Goal: Task Accomplishment & Management: Use online tool/utility

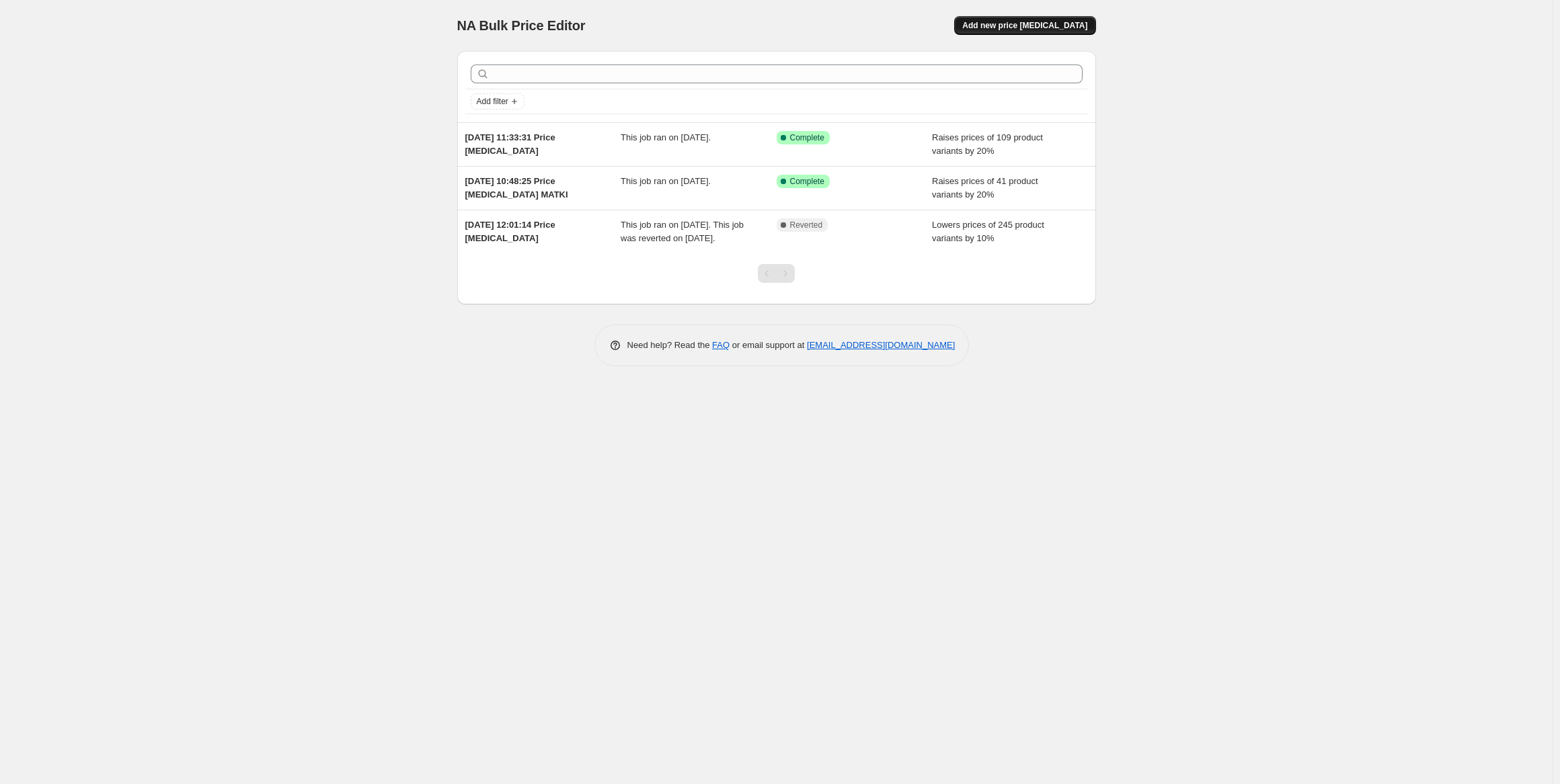
click at [1049, 24] on span "Add new price [MEDICAL_DATA]" at bounding box center [1024, 25] width 125 height 10
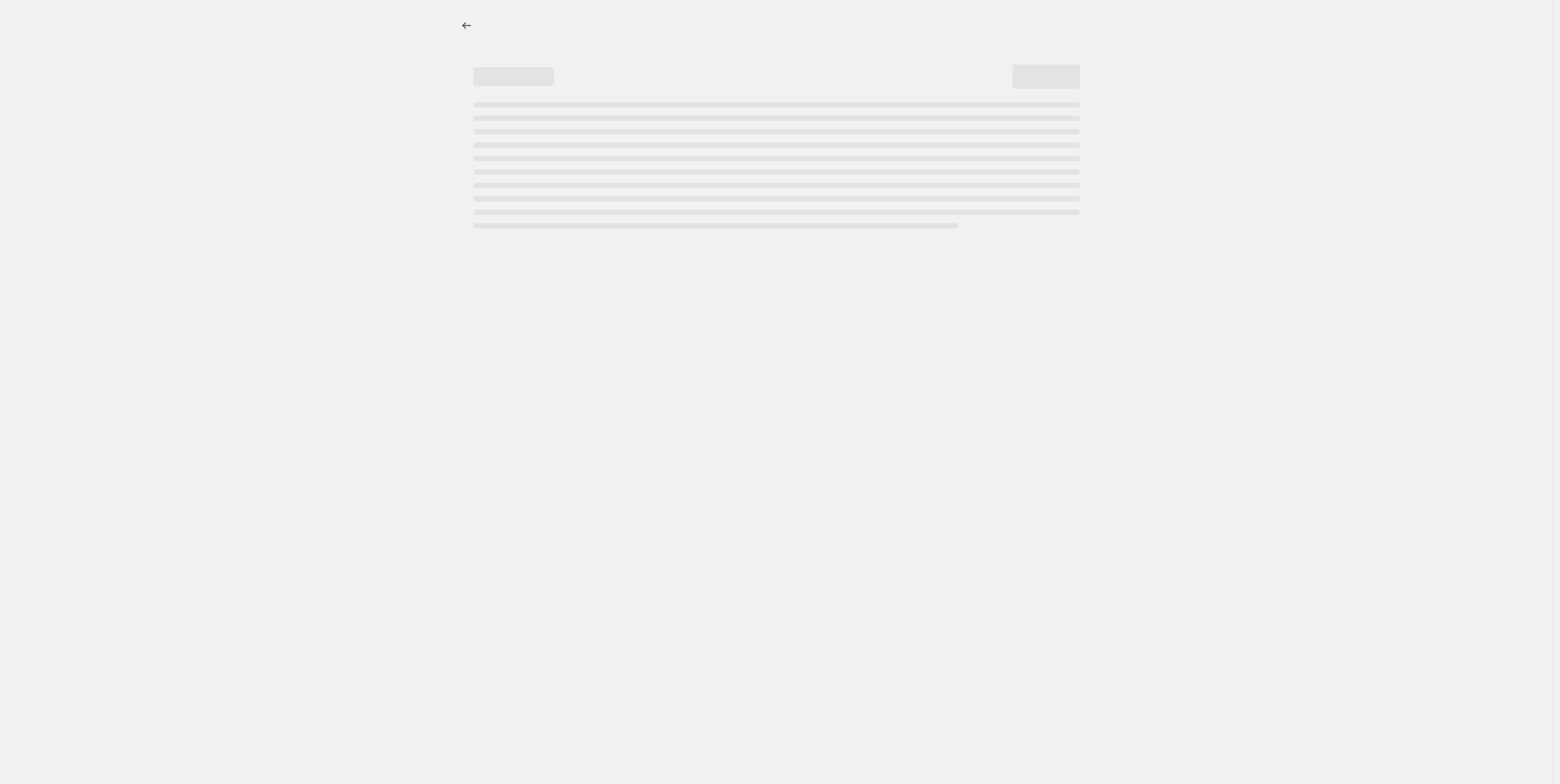
select select "percentage"
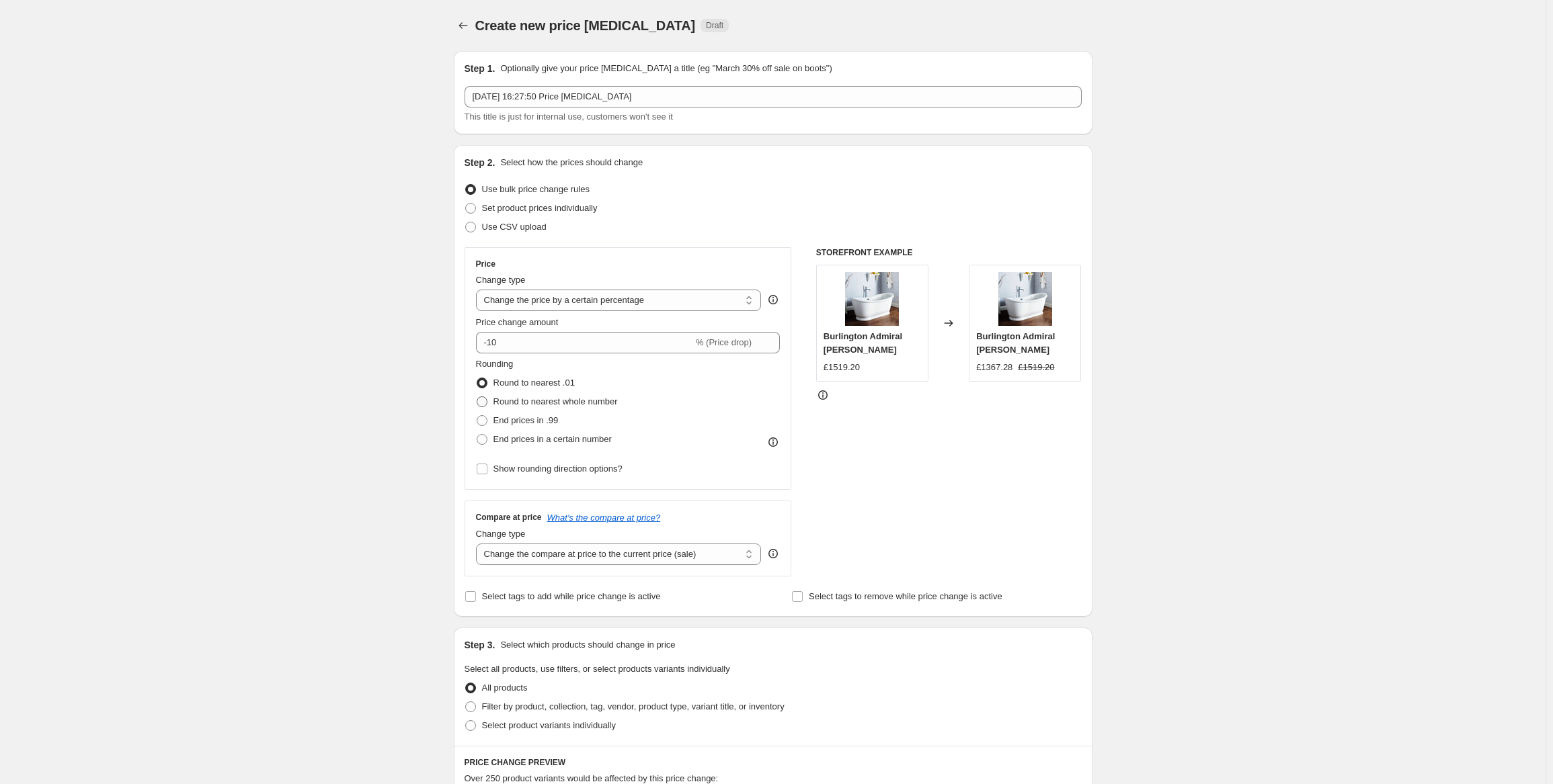
click at [484, 400] on span at bounding box center [481, 401] width 10 height 10
click at [477, 397] on input "Round to nearest whole number" at bounding box center [476, 396] width 1 height 1
radio input "true"
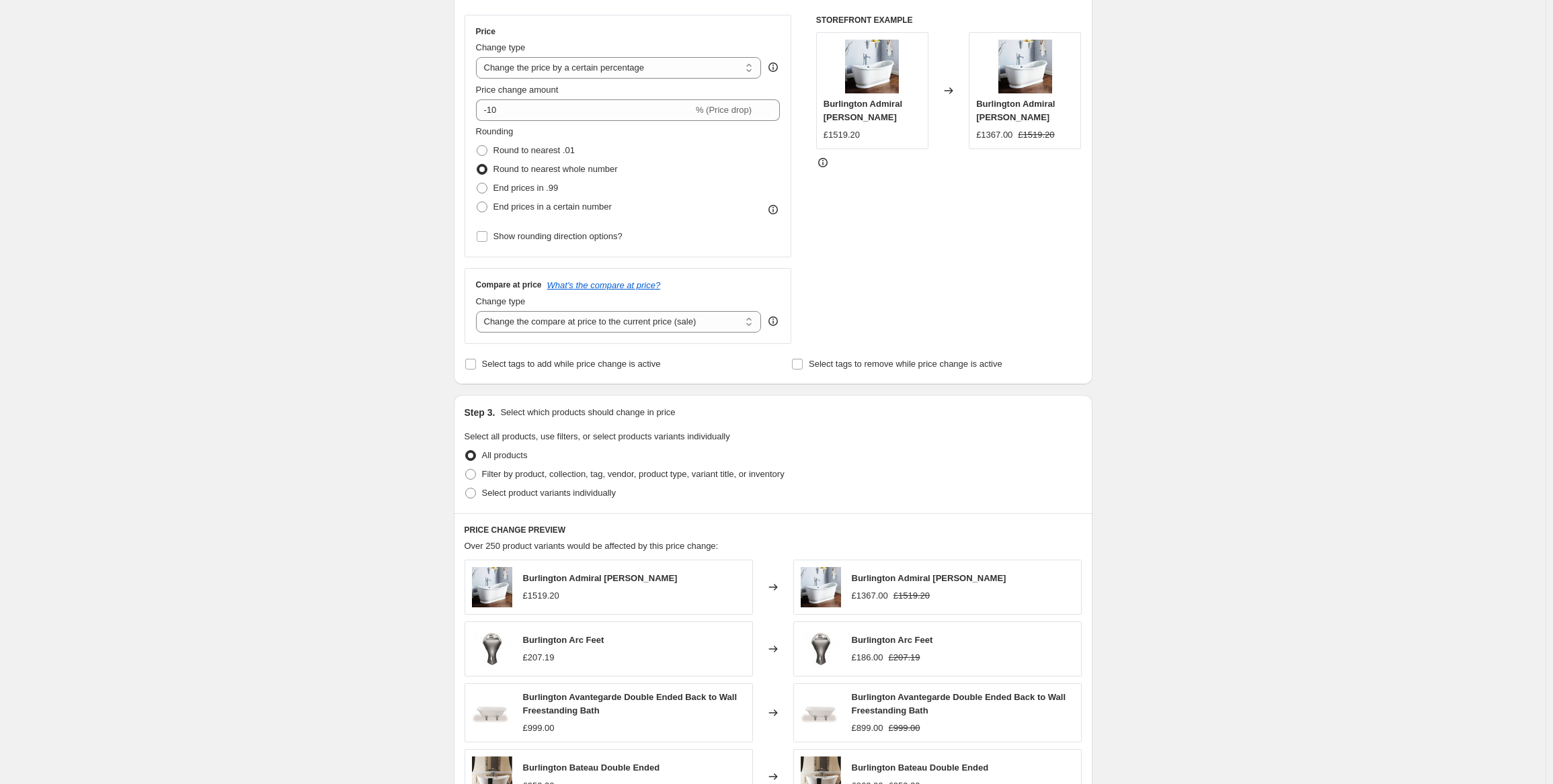
scroll to position [225, 0]
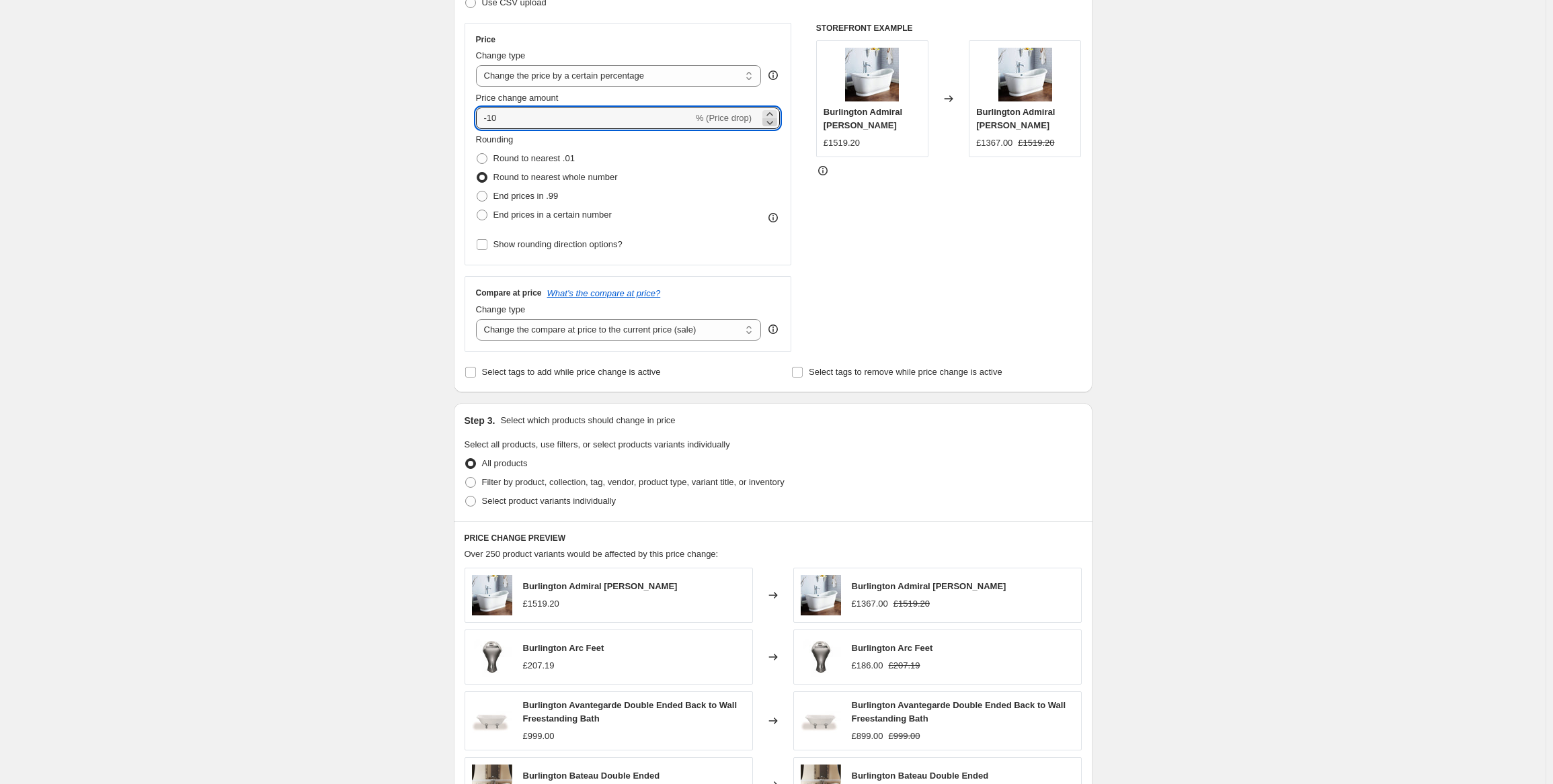
click at [775, 122] on icon at bounding box center [769, 122] width 14 height 14
click at [772, 113] on icon at bounding box center [770, 113] width 6 height 3
click at [773, 121] on icon at bounding box center [769, 122] width 14 height 14
type input "-1"
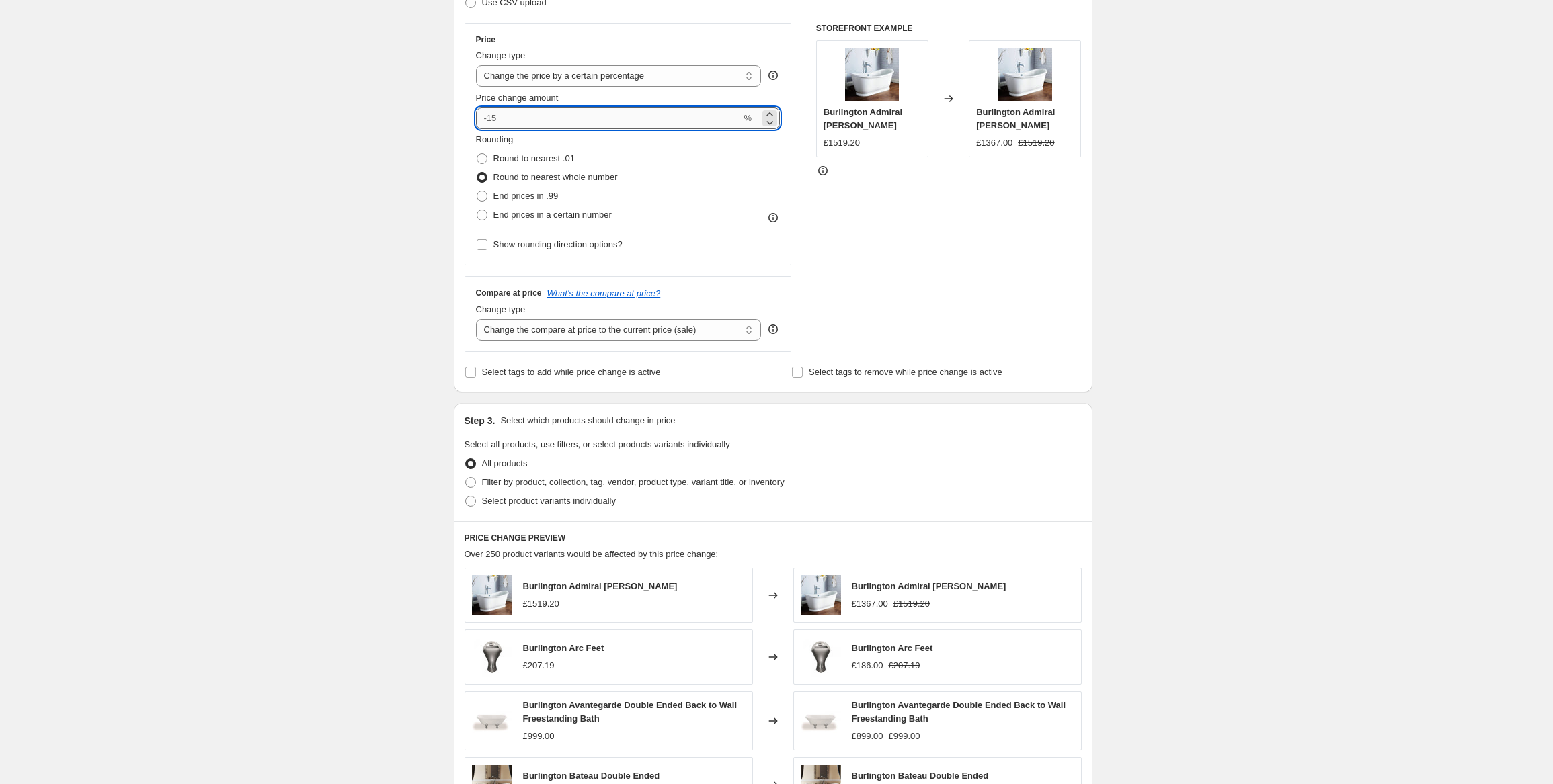
click at [509, 118] on input "Price change amount" at bounding box center [608, 118] width 265 height 22
click at [505, 121] on input "Price change amount" at bounding box center [608, 118] width 265 height 22
click at [505, 118] on input "Price change amount" at bounding box center [608, 118] width 265 height 22
click at [501, 116] on input "Price change amount" at bounding box center [608, 118] width 265 height 22
click at [505, 121] on input "Price change amount" at bounding box center [608, 118] width 265 height 22
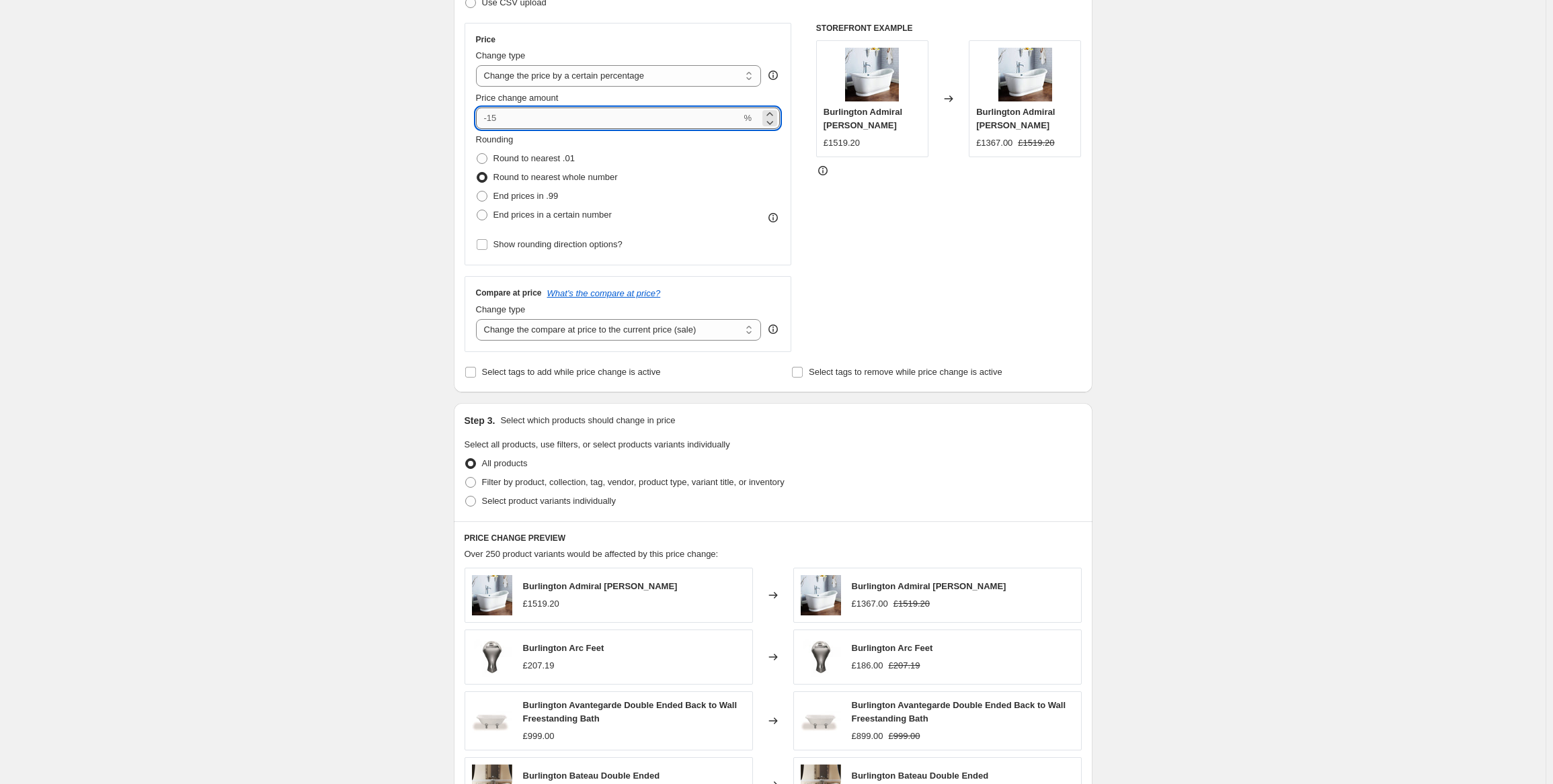
click at [505, 121] on input "Price change amount" at bounding box center [608, 118] width 265 height 22
type input "0"
click at [751, 332] on select "Change the compare at price to the current price (sale) Change the compare at p…" at bounding box center [618, 329] width 285 height 22
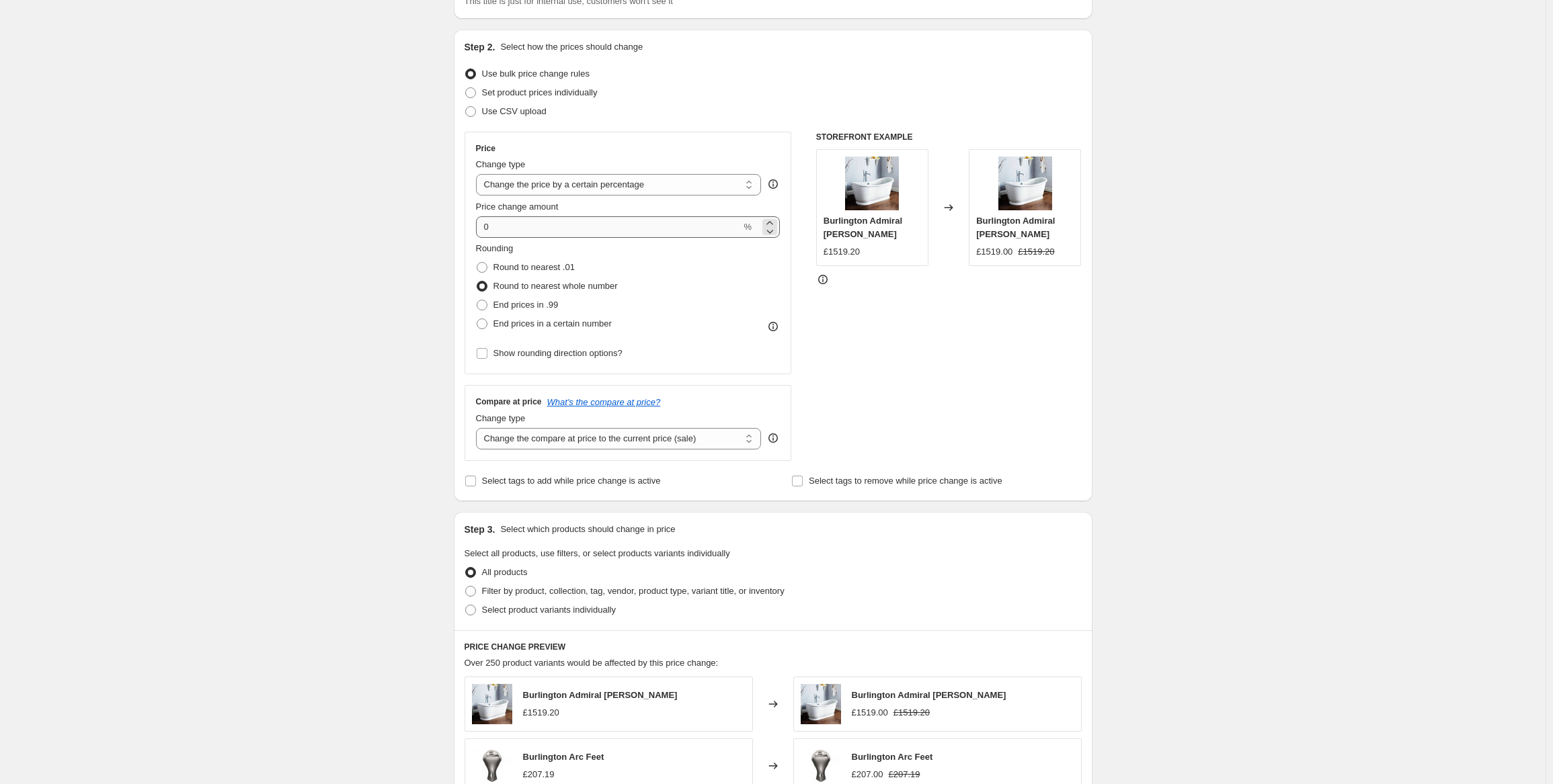
scroll to position [90, 0]
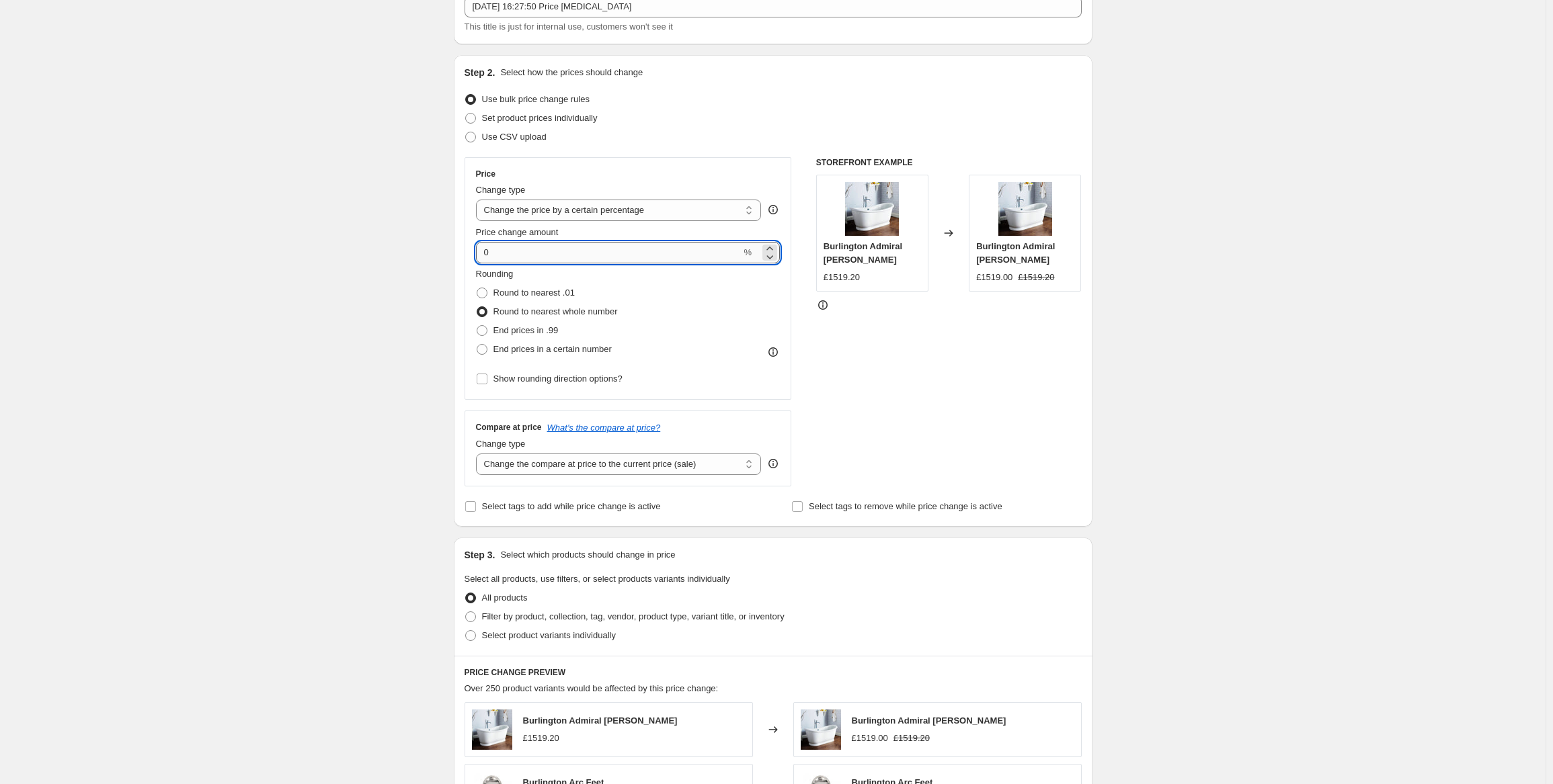
click at [494, 254] on input "0" at bounding box center [608, 253] width 265 height 22
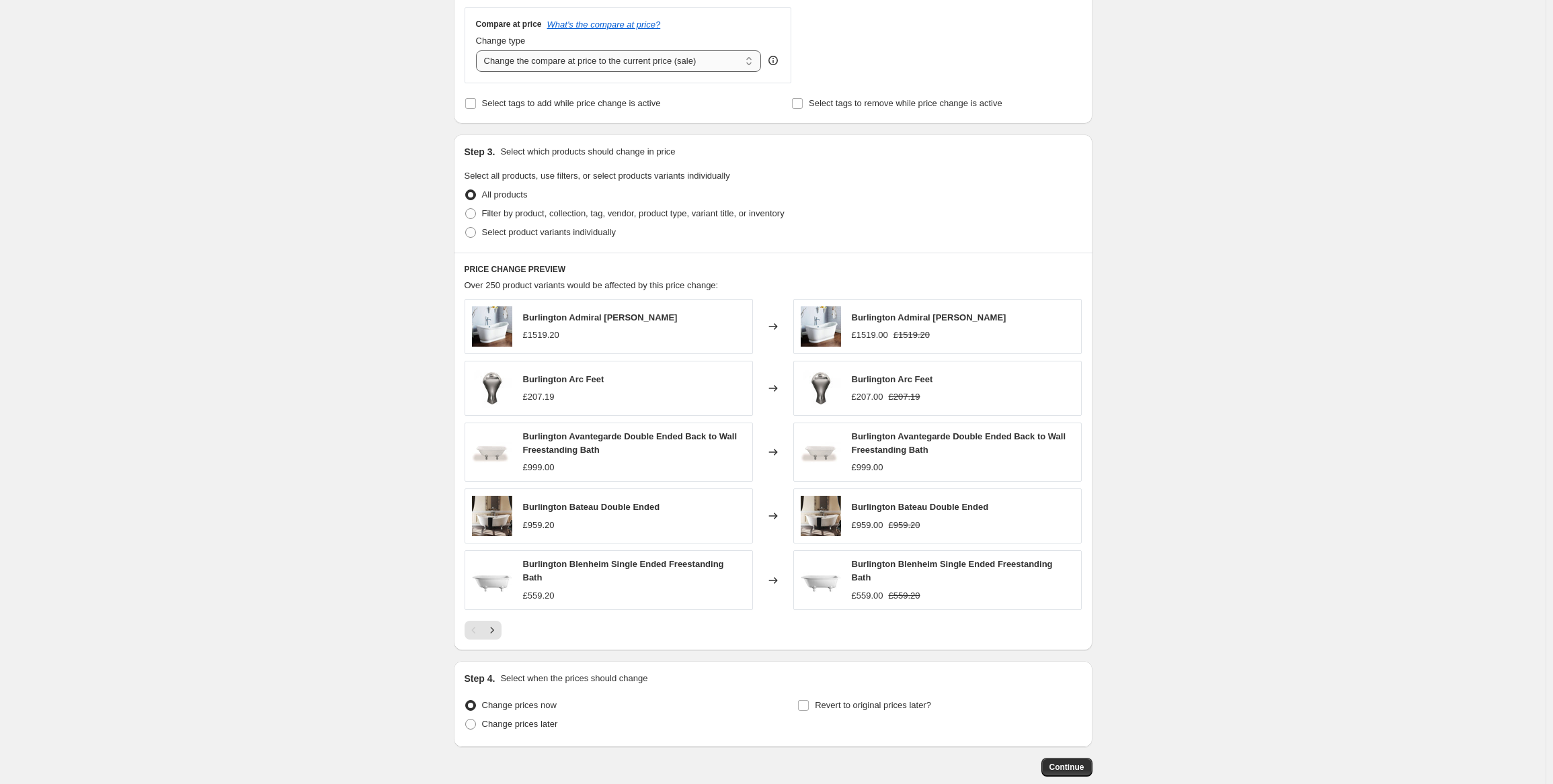
scroll to position [560, 0]
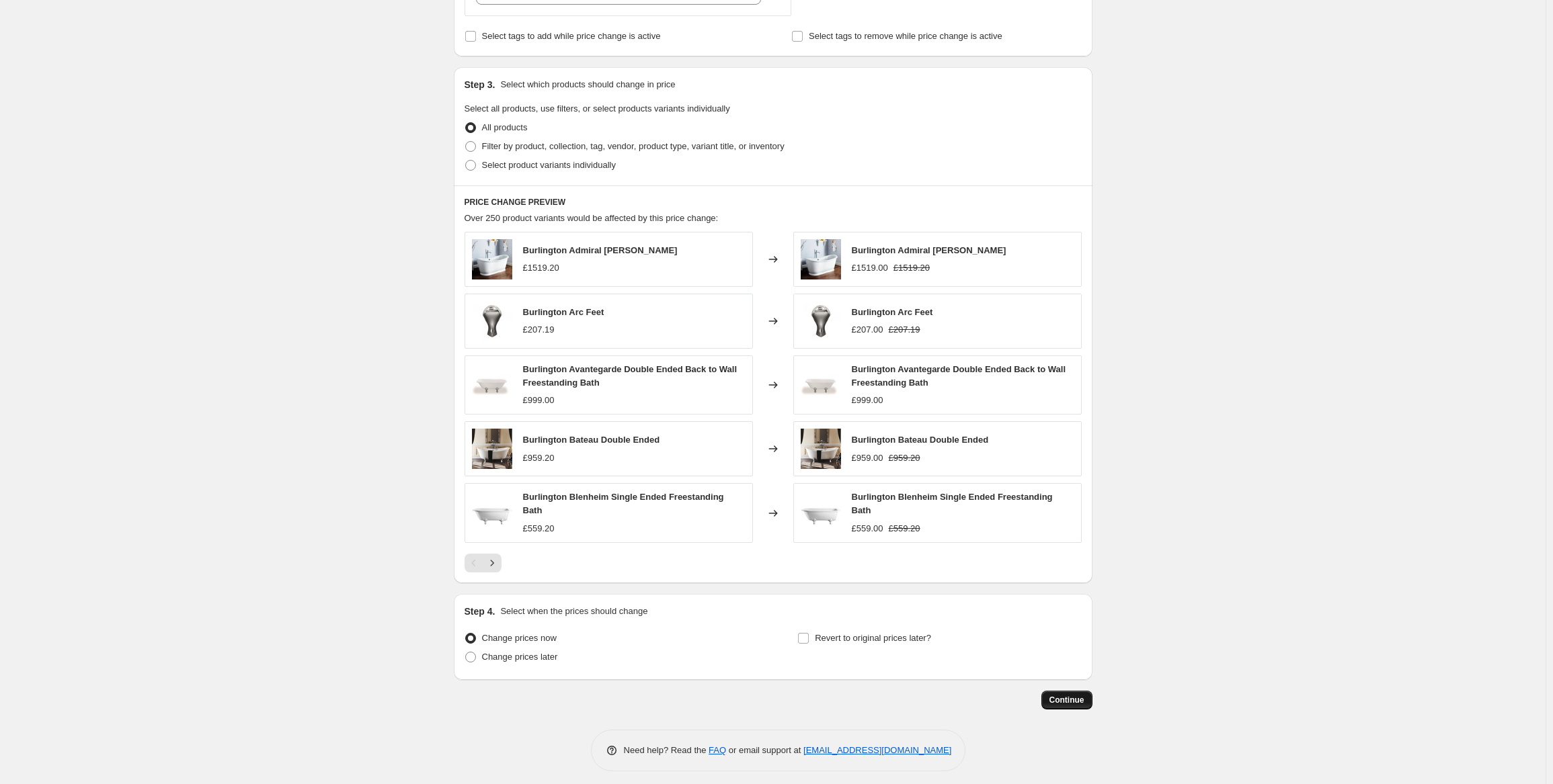
type input "80"
click at [1073, 695] on span "Continue" at bounding box center [1067, 700] width 35 height 10
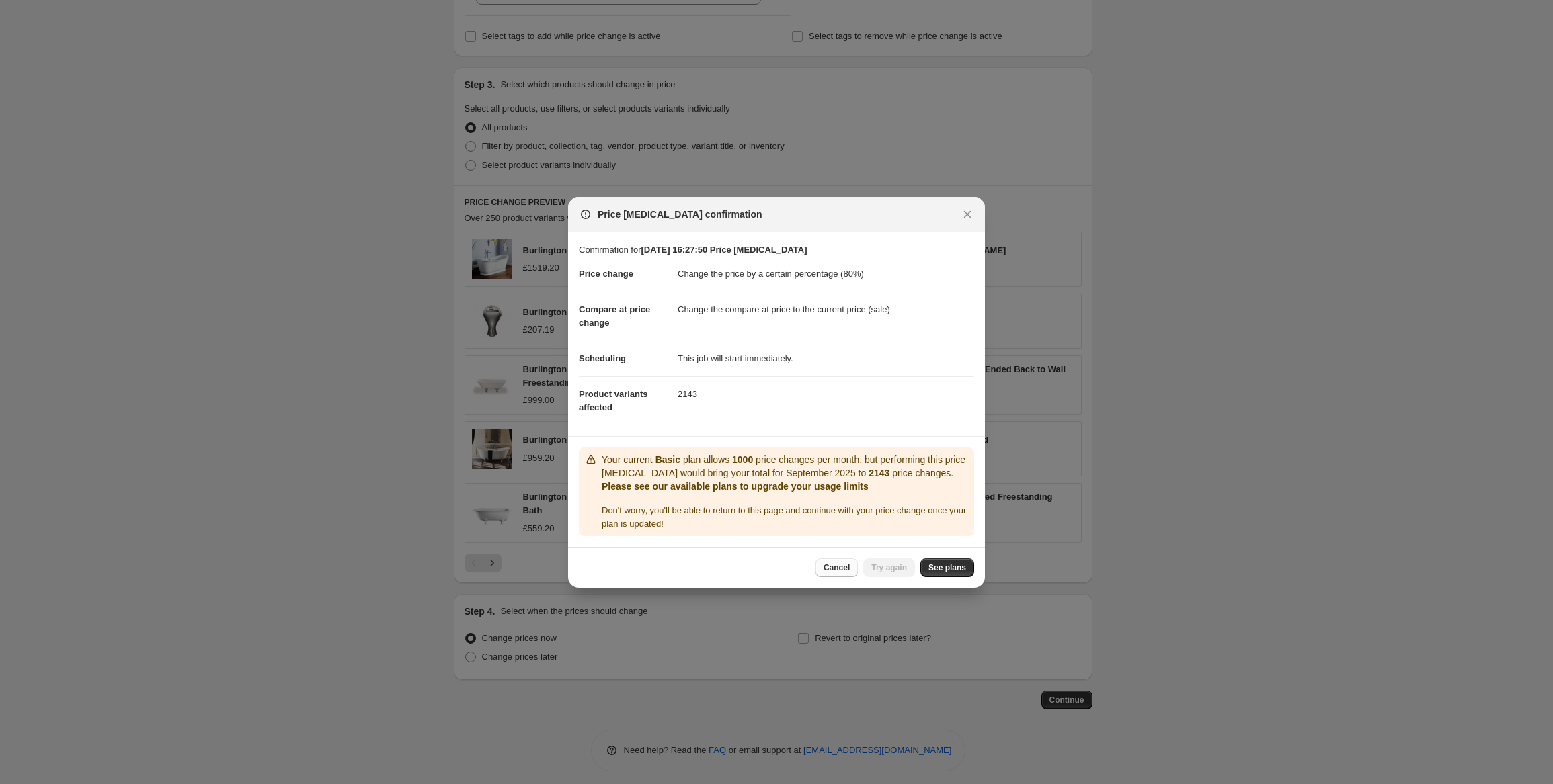
click at [842, 569] on span "Cancel" at bounding box center [836, 567] width 26 height 10
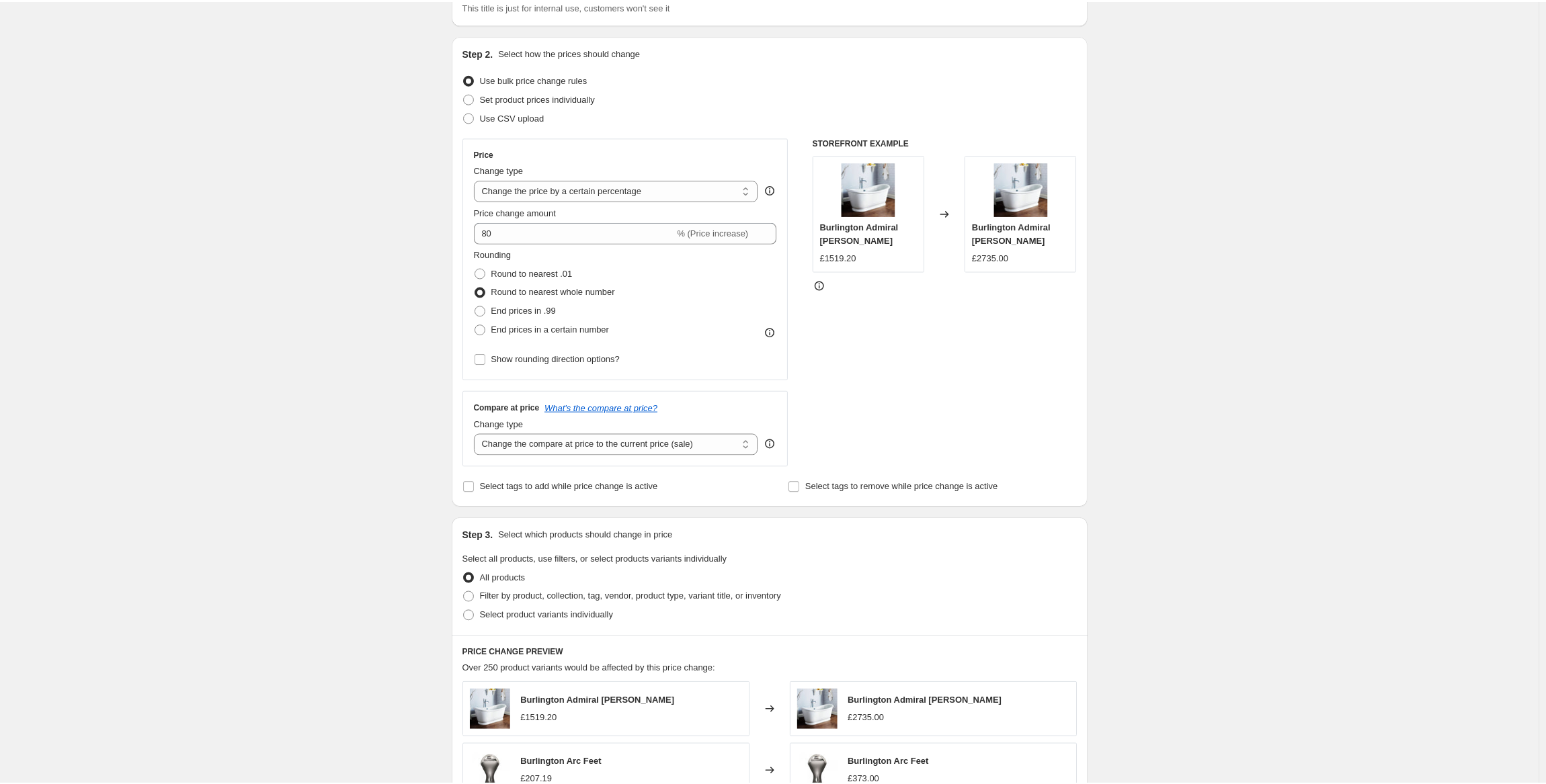
scroll to position [0, 0]
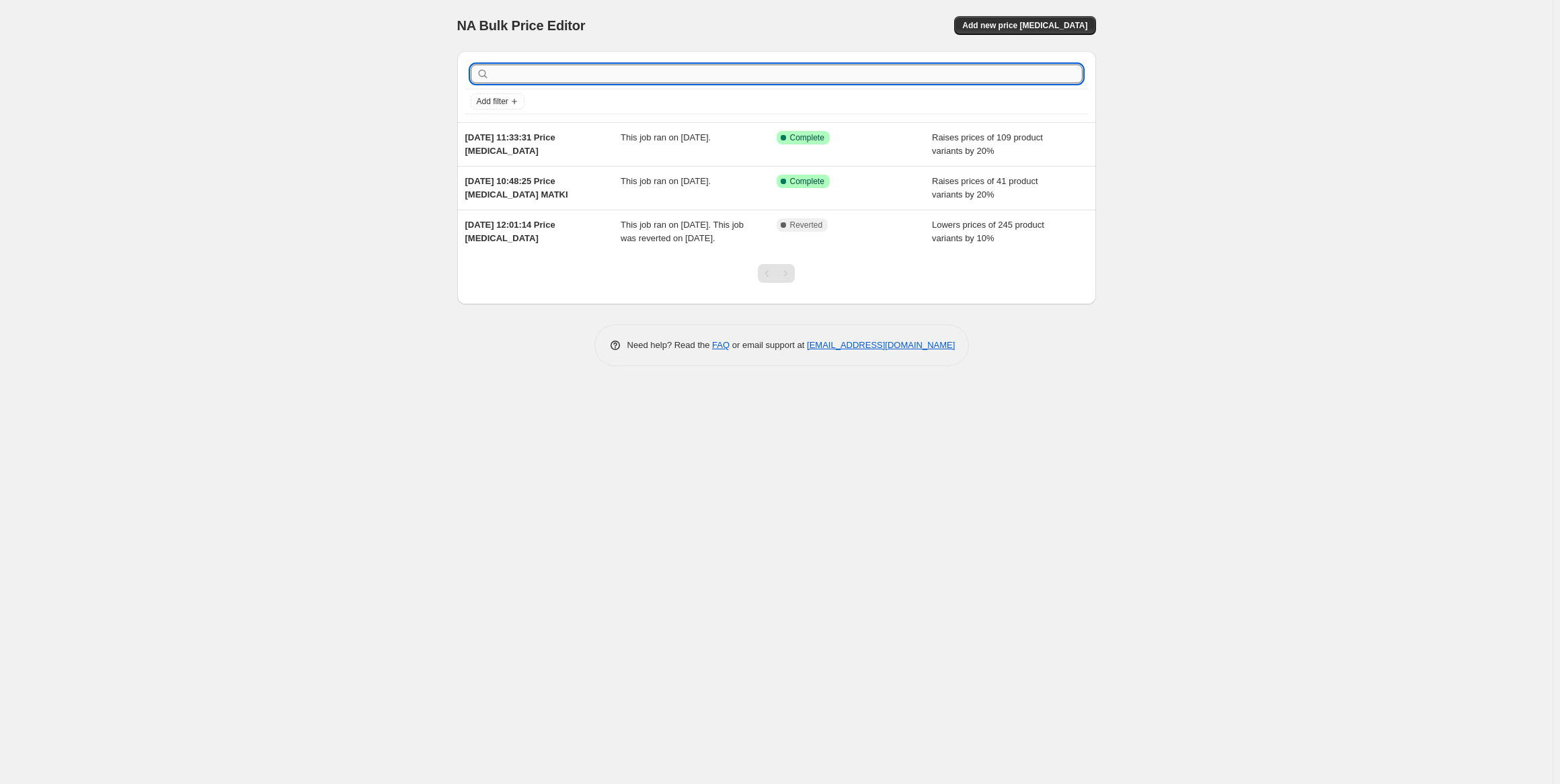
click at [495, 79] on input "text" at bounding box center [788, 74] width 590 height 19
type input "[GEOGRAPHIC_DATA]"
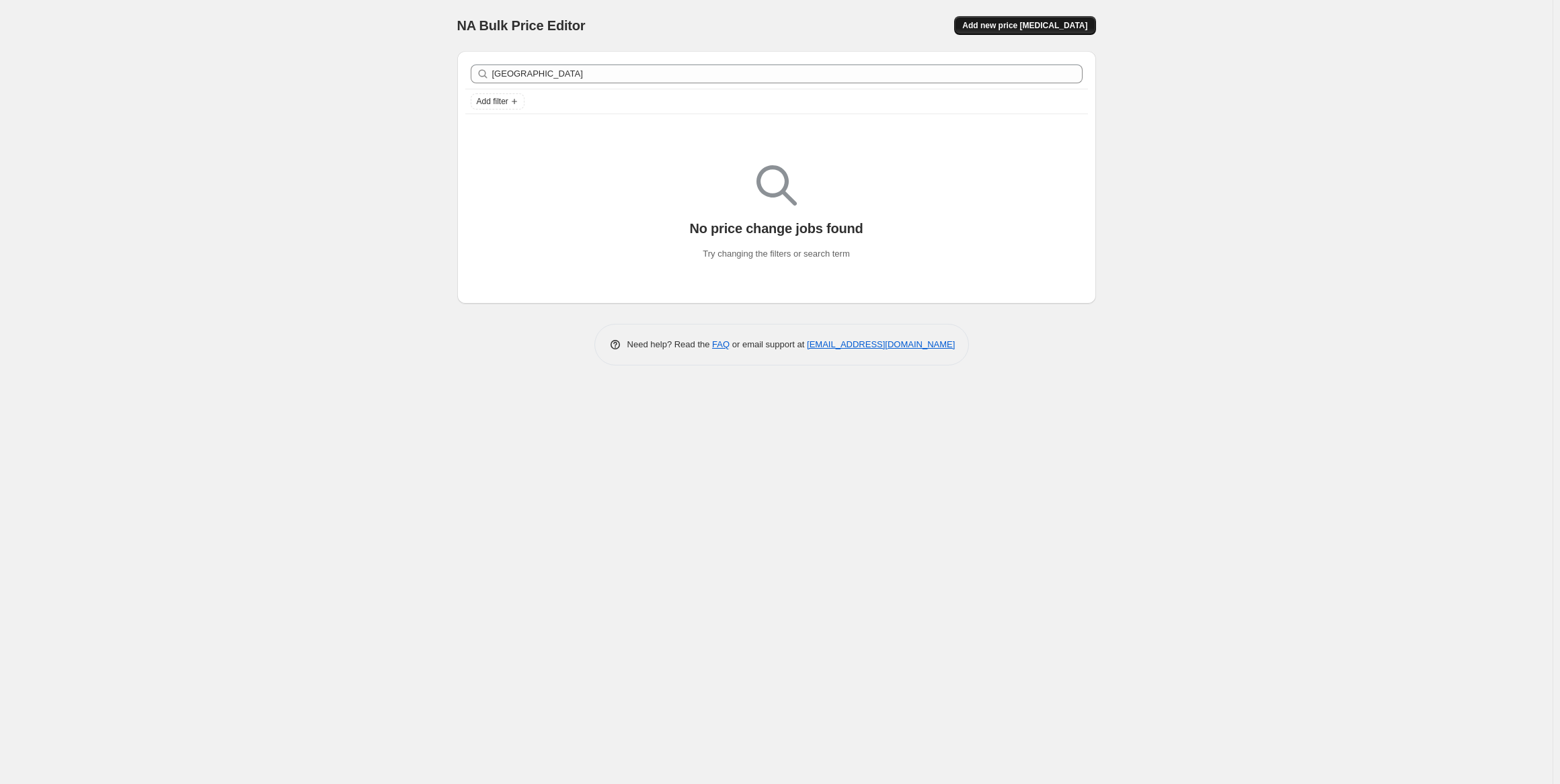
click at [1039, 24] on span "Add new price [MEDICAL_DATA]" at bounding box center [1024, 25] width 125 height 10
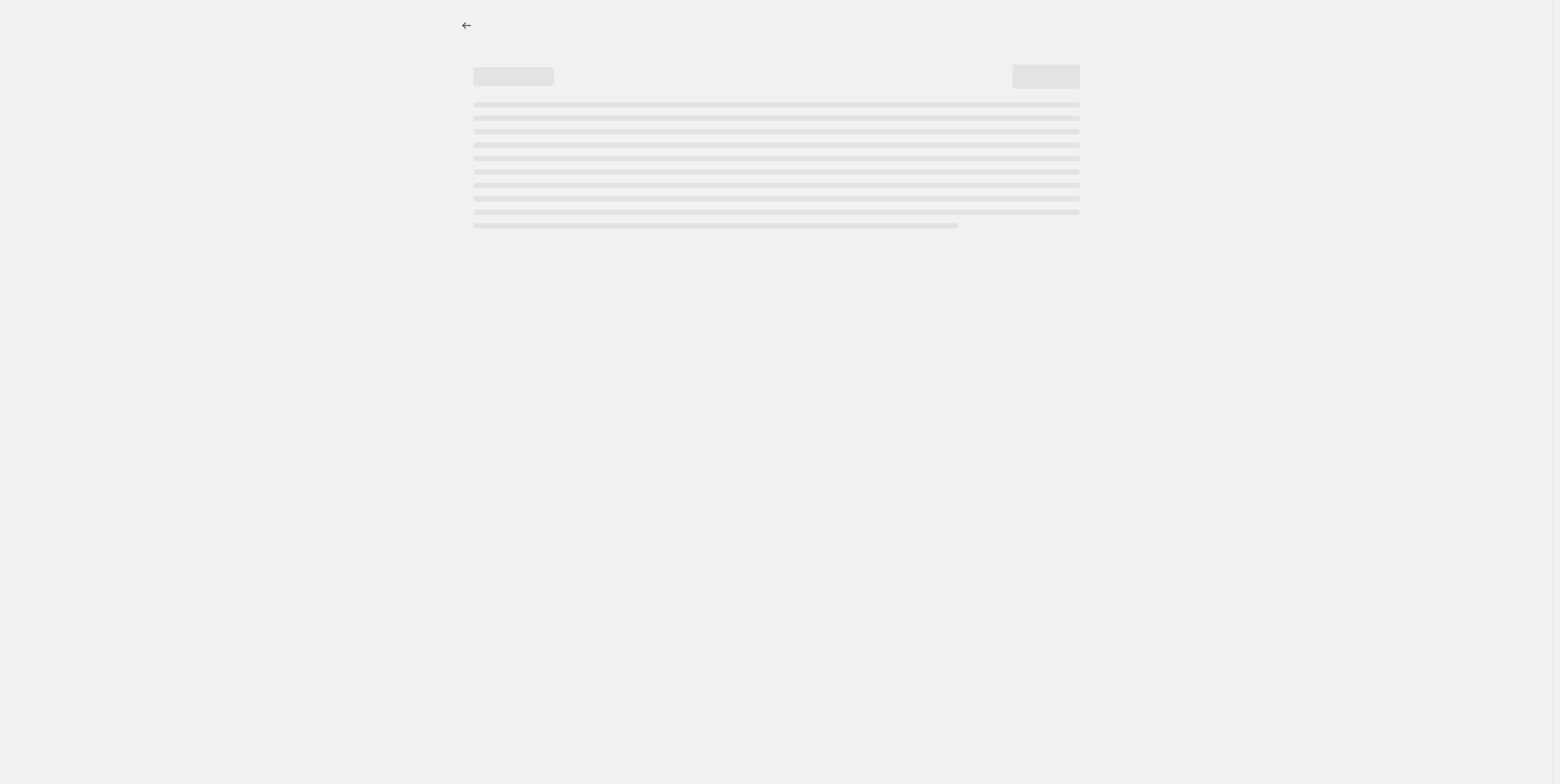
select select "percentage"
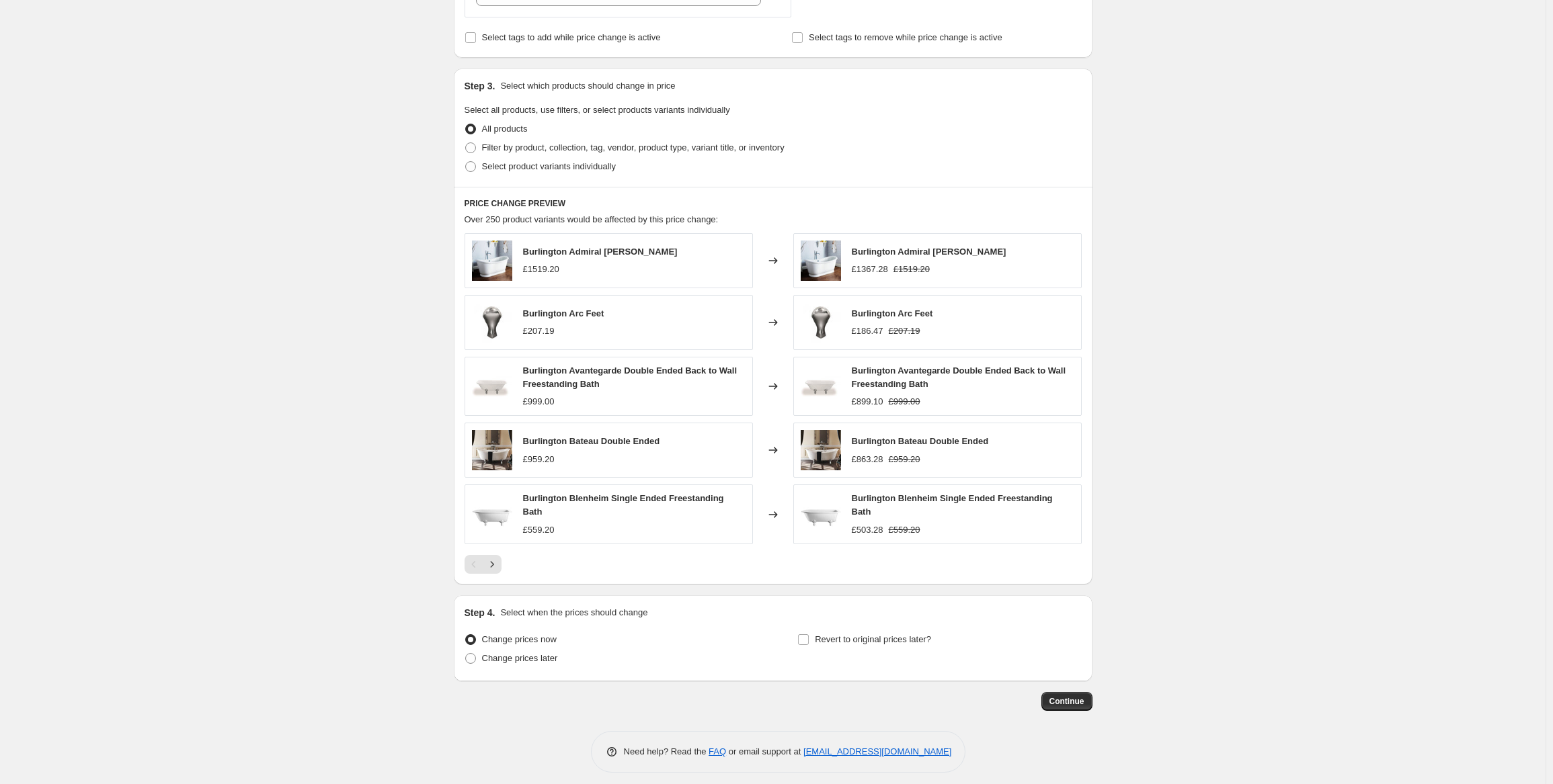
scroll to position [560, 0]
click at [495, 557] on icon "Next" at bounding box center [492, 563] width 14 height 14
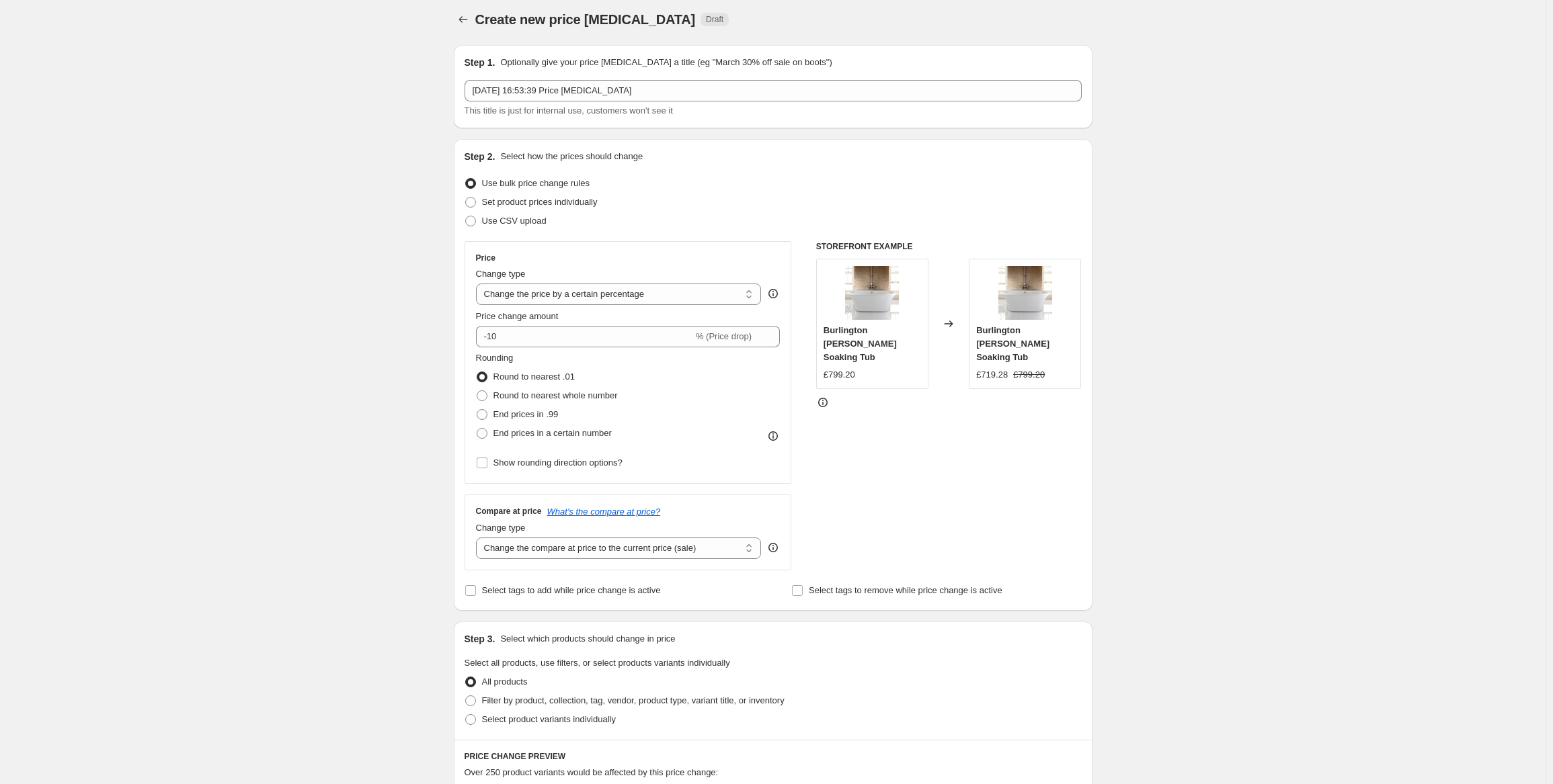
scroll to position [0, 0]
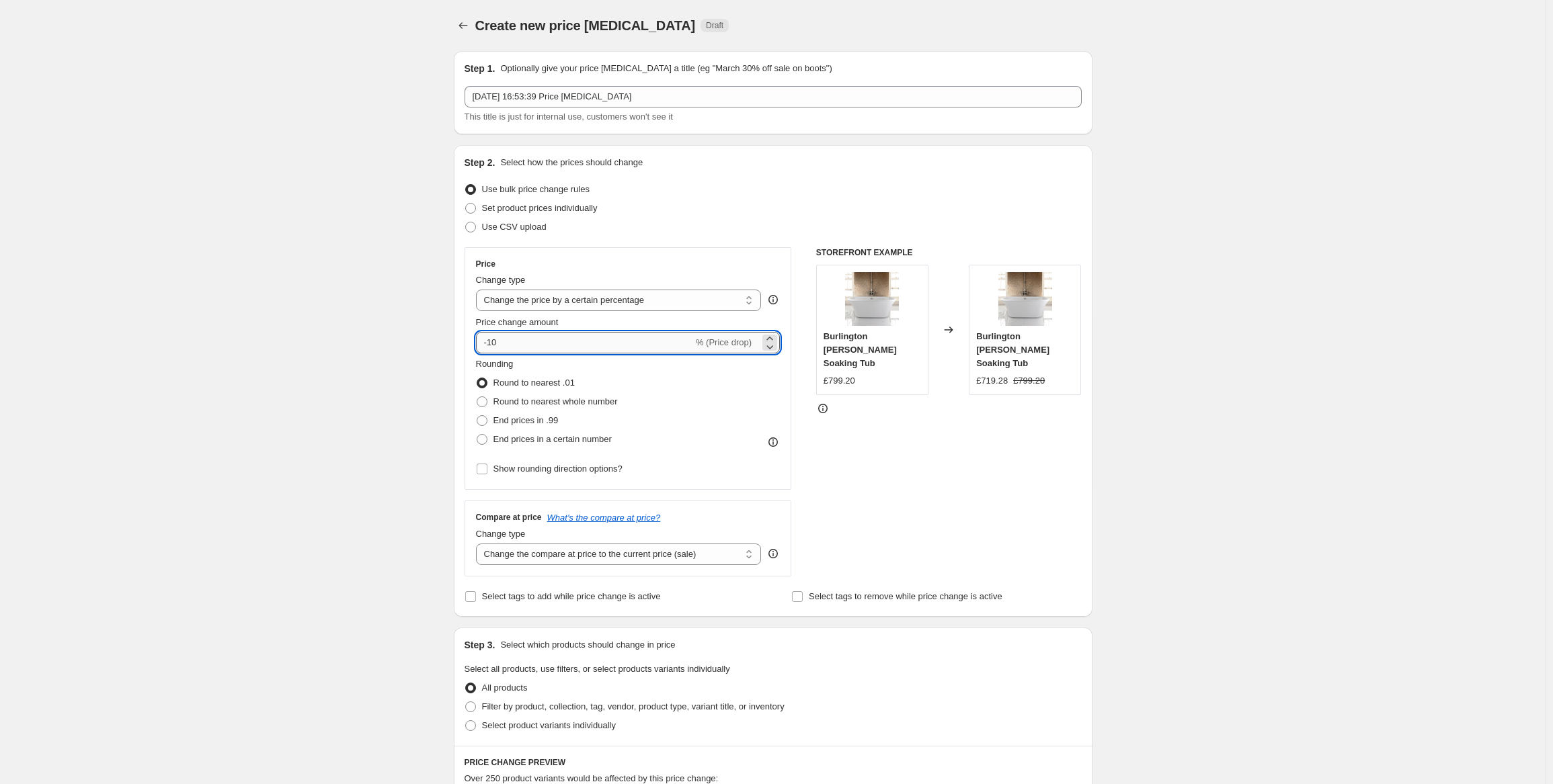
click at [509, 342] on input "-10" at bounding box center [584, 342] width 217 height 22
type input "-1"
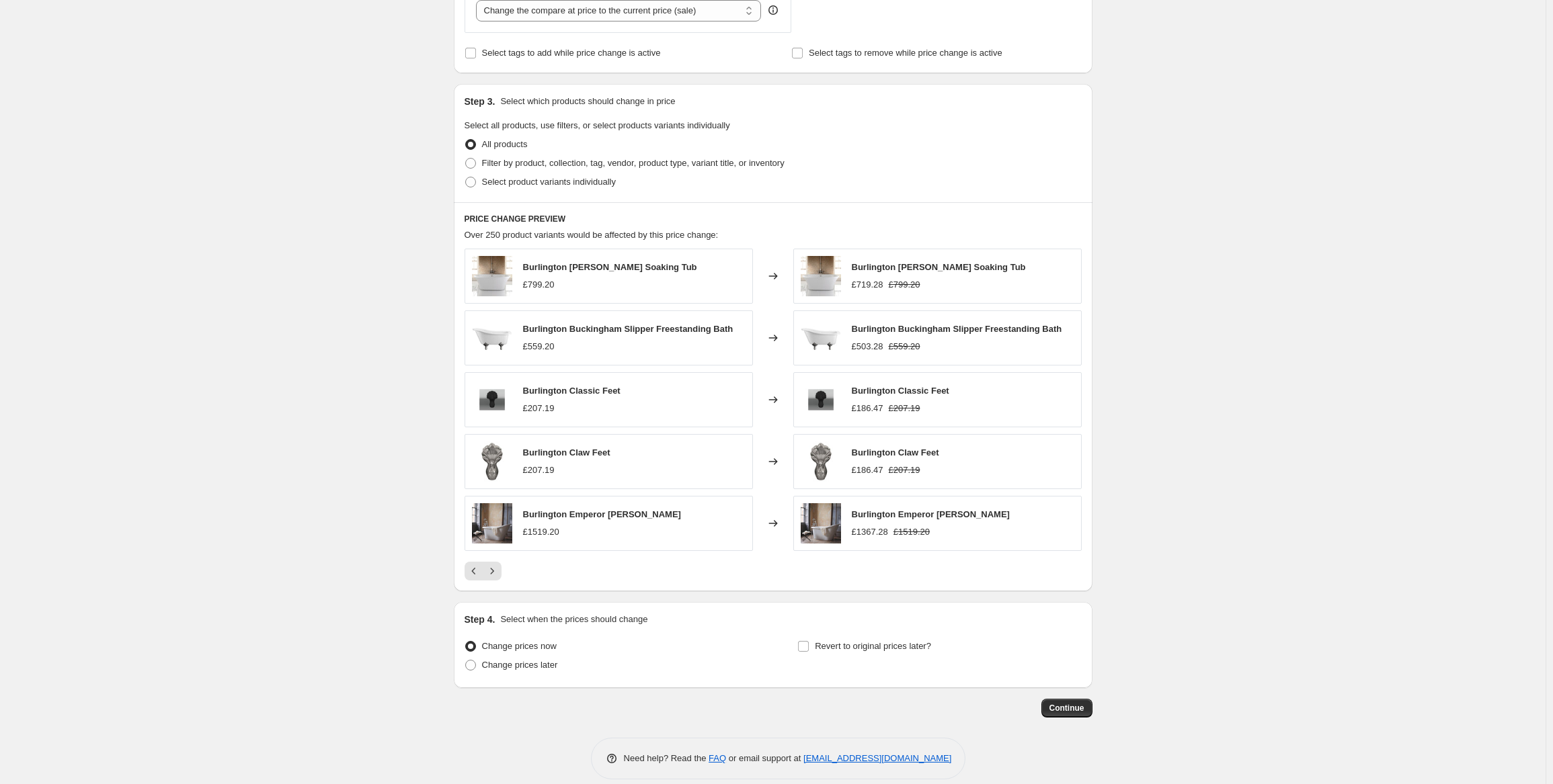
scroll to position [555, 0]
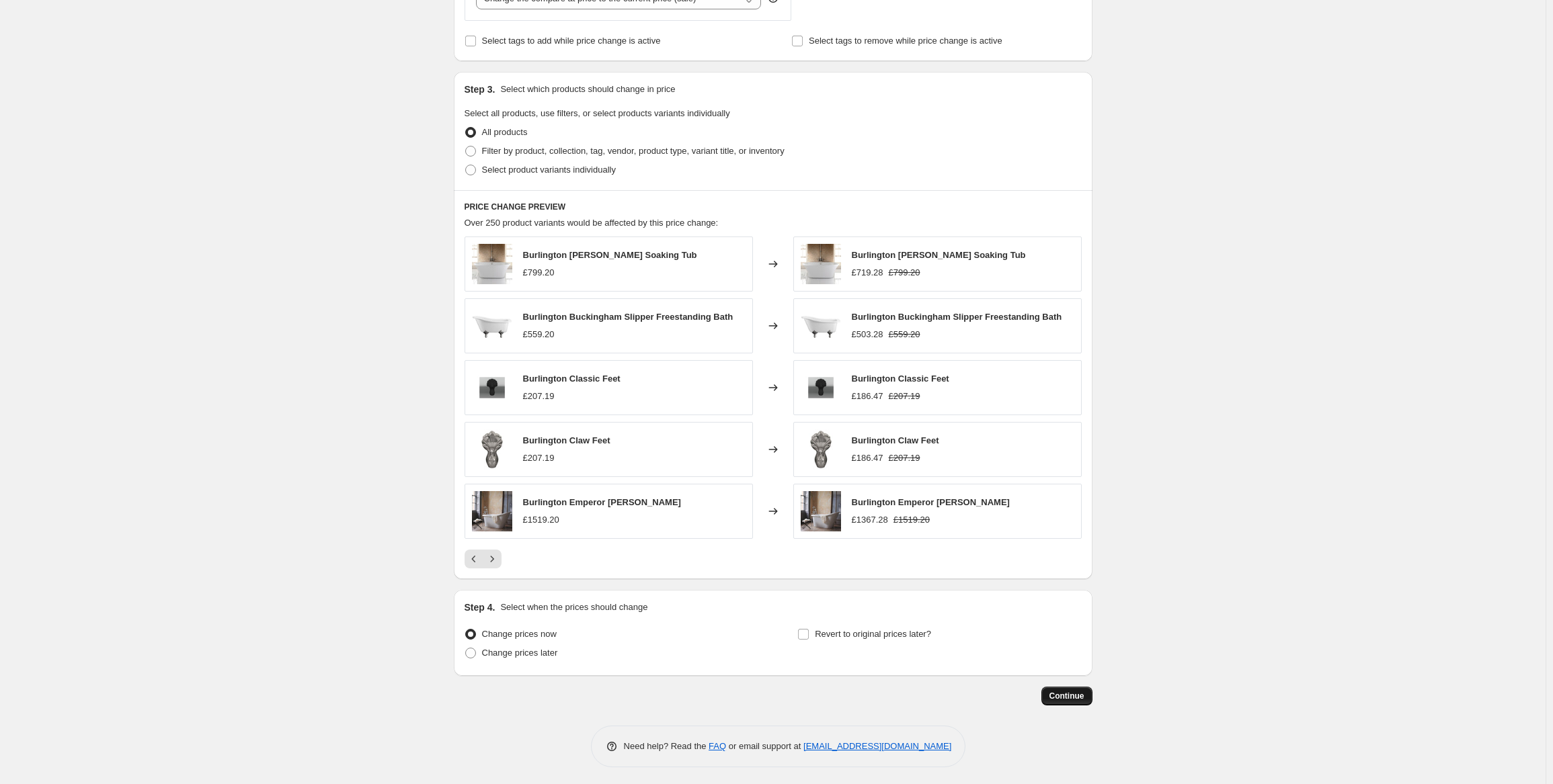
type input "80"
click at [1075, 695] on span "Continue" at bounding box center [1067, 695] width 35 height 10
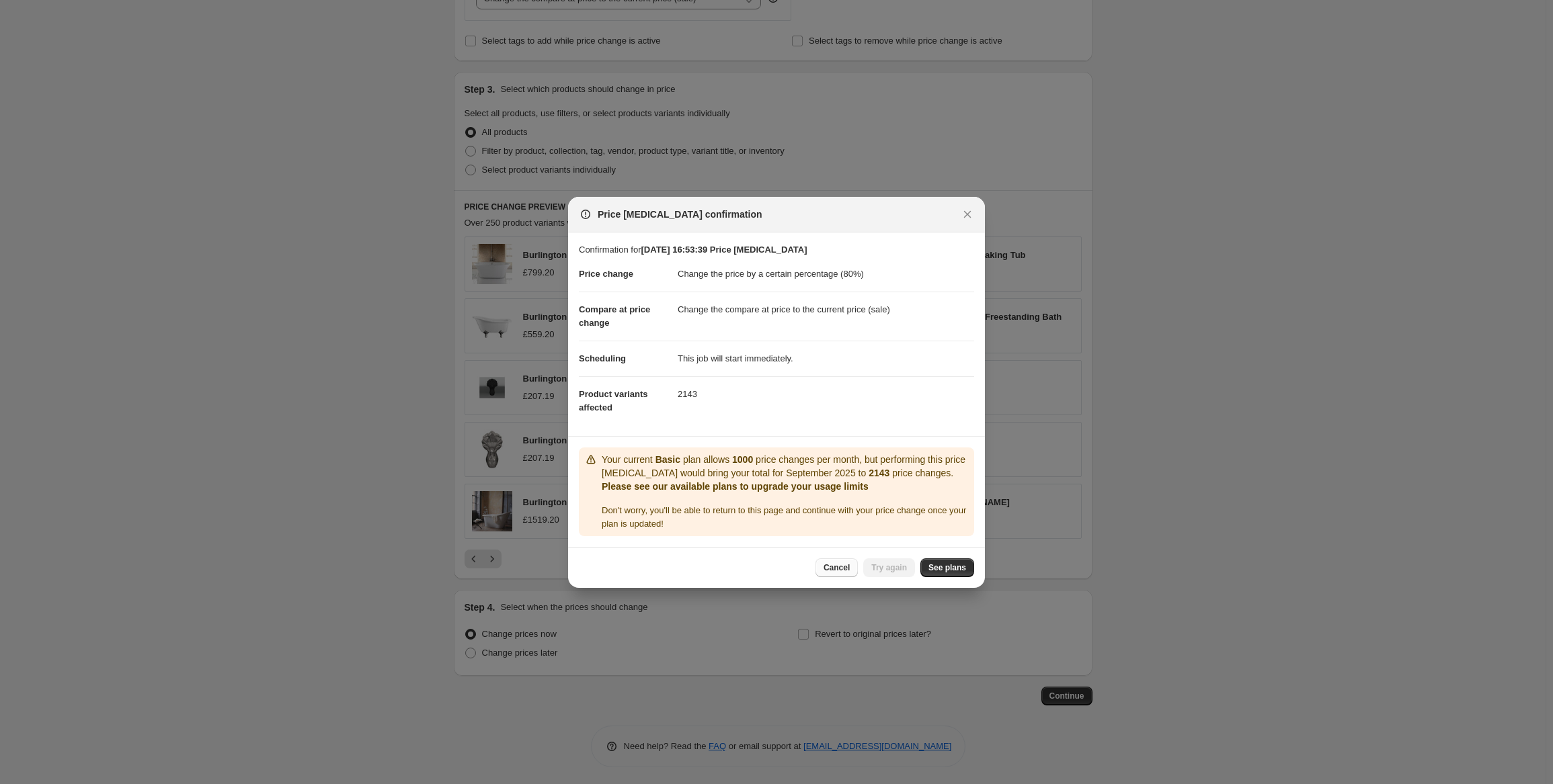
click at [842, 564] on span "Cancel" at bounding box center [836, 567] width 26 height 10
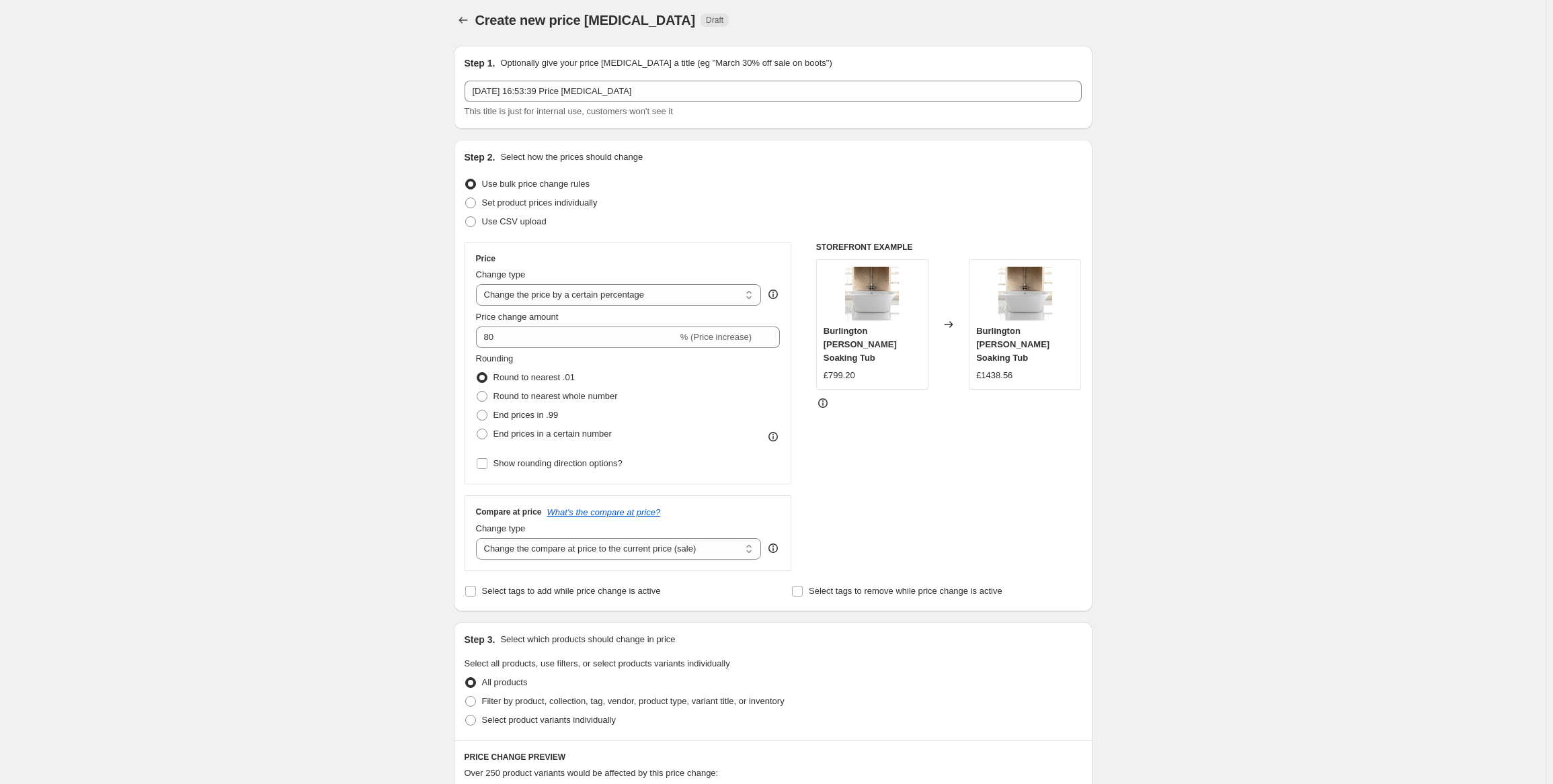
scroll to position [0, 0]
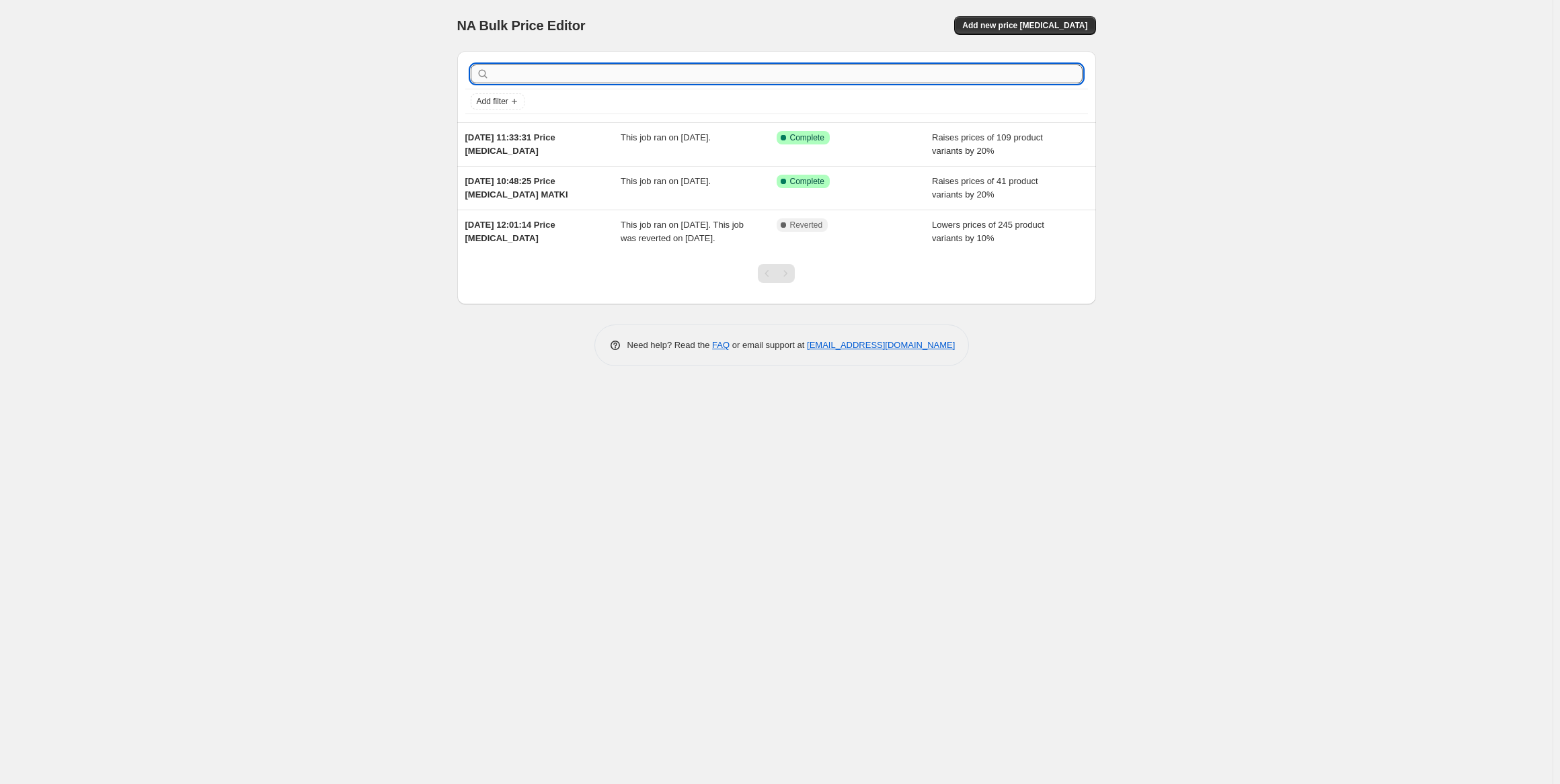
click at [501, 74] on input "text" at bounding box center [788, 74] width 590 height 19
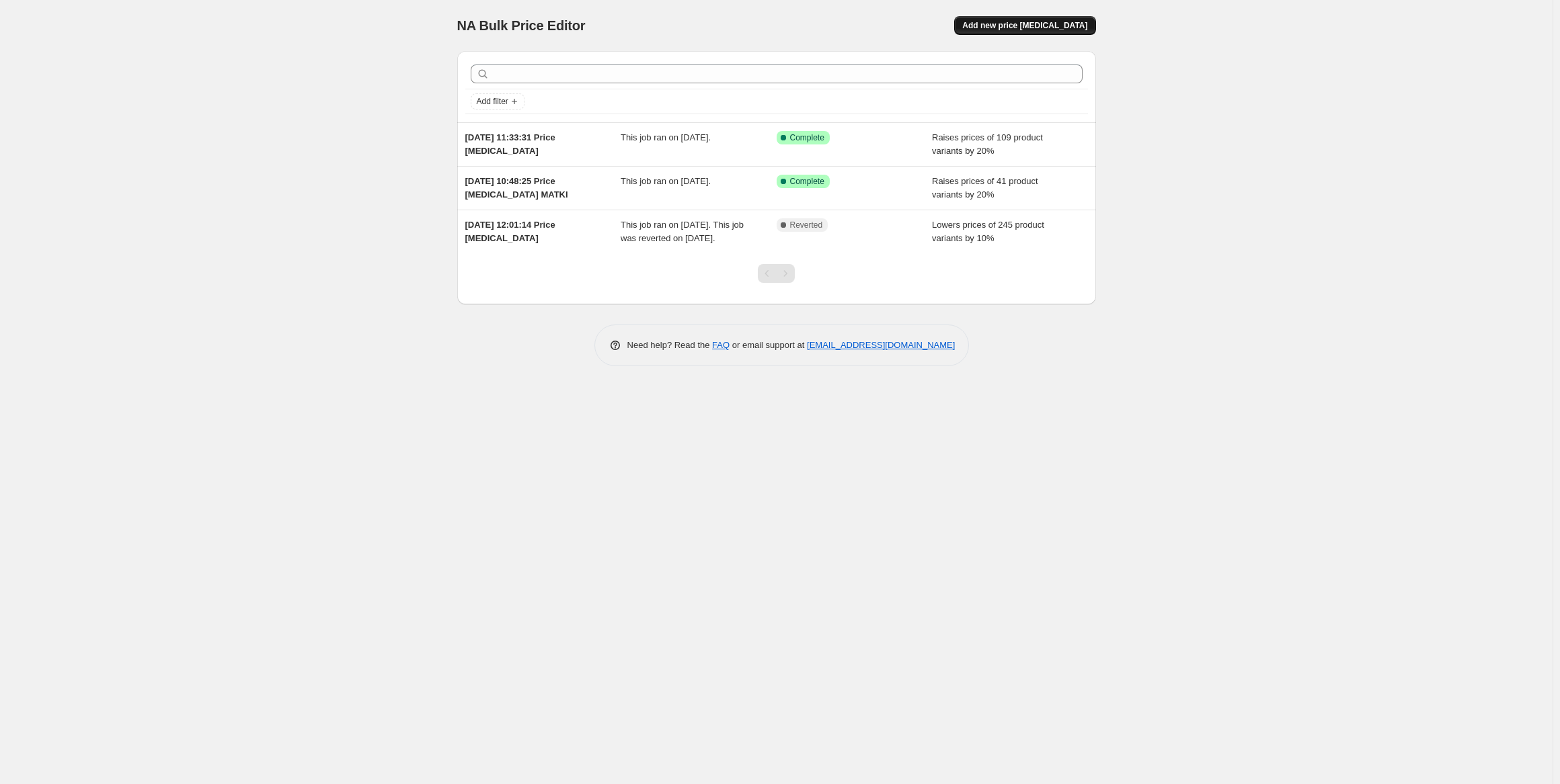
click at [1051, 23] on span "Add new price [MEDICAL_DATA]" at bounding box center [1024, 25] width 125 height 10
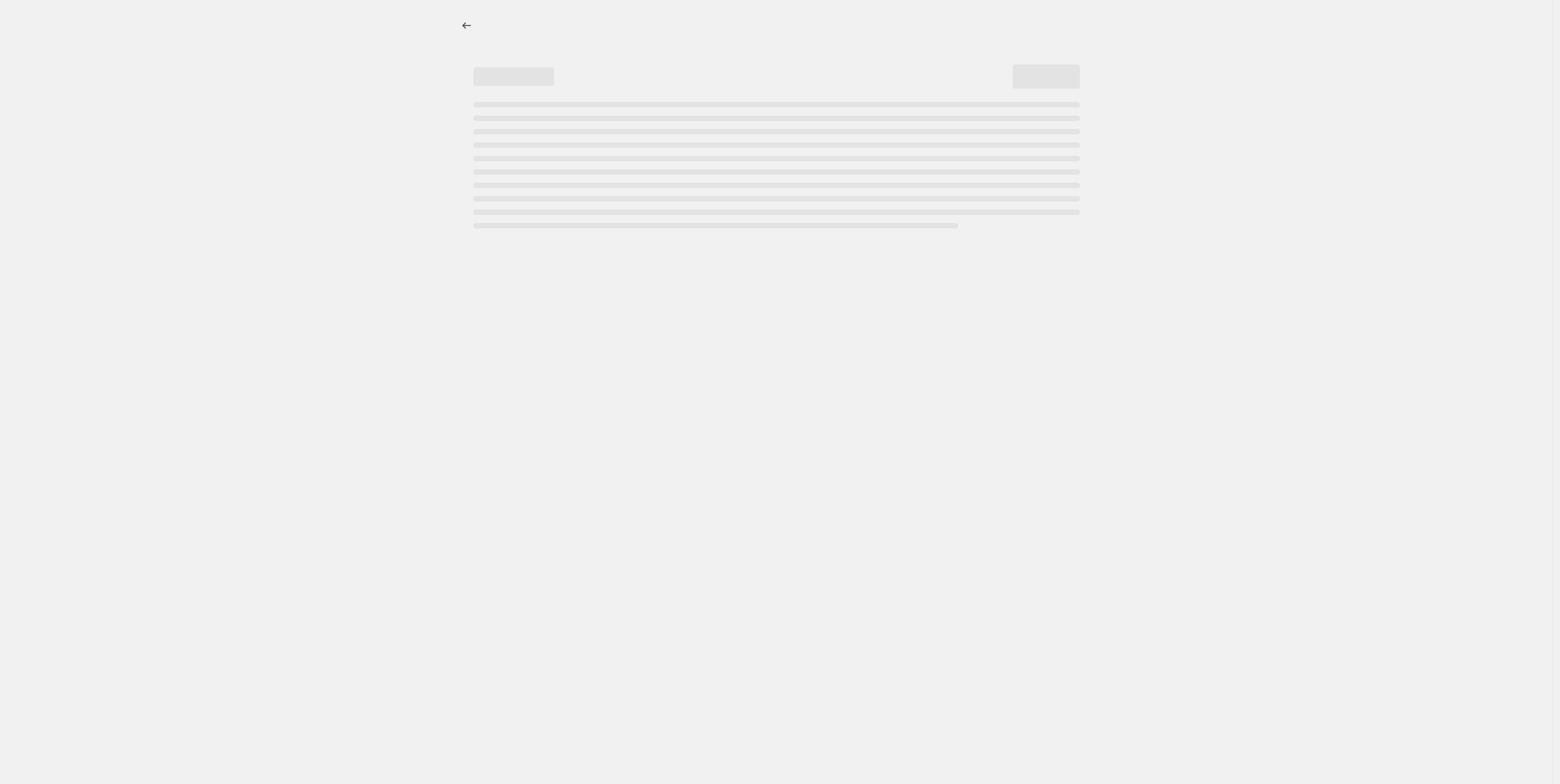
select select "percentage"
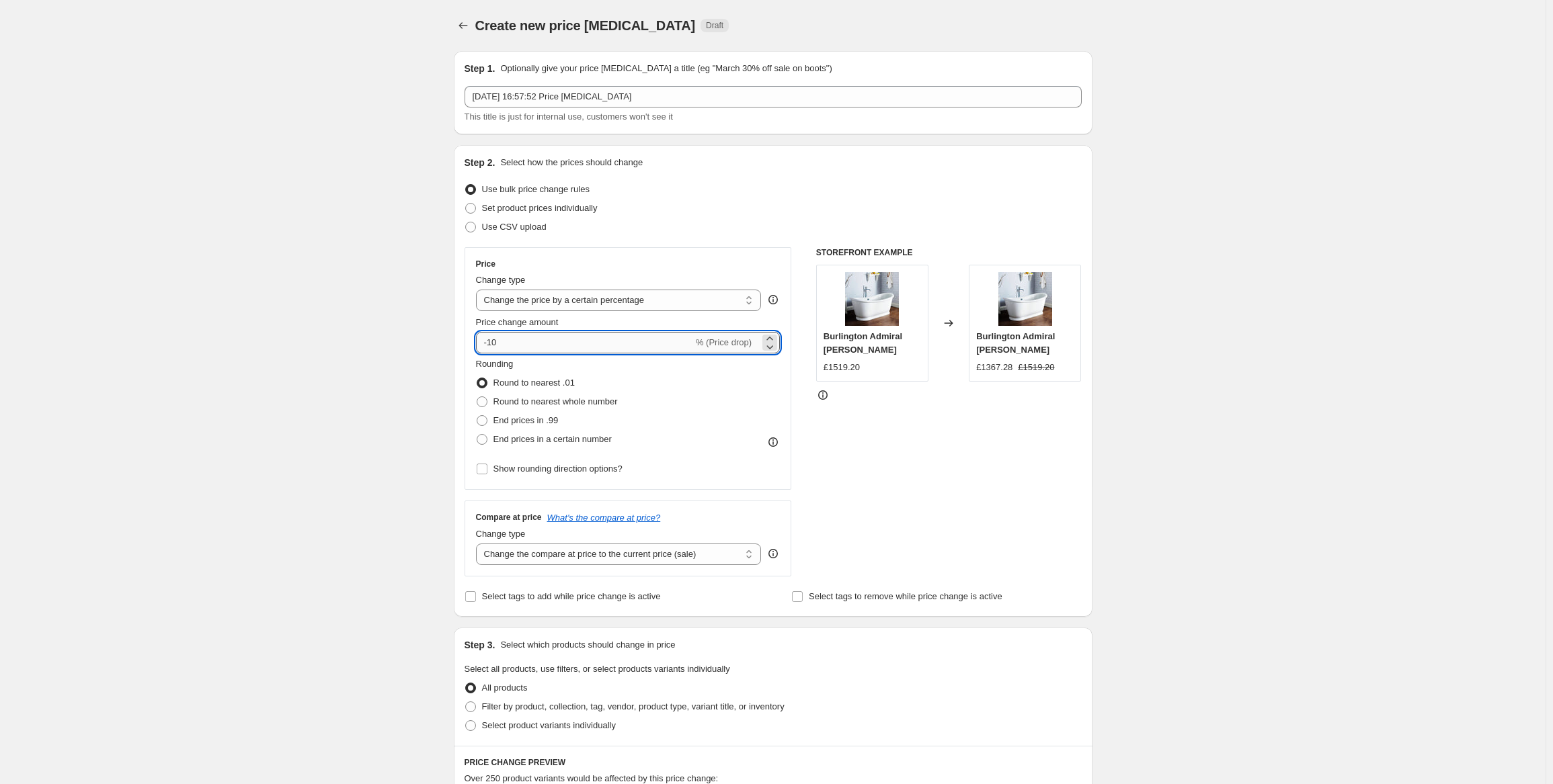
click at [508, 338] on input "-10" at bounding box center [584, 342] width 217 height 22
type input "-1"
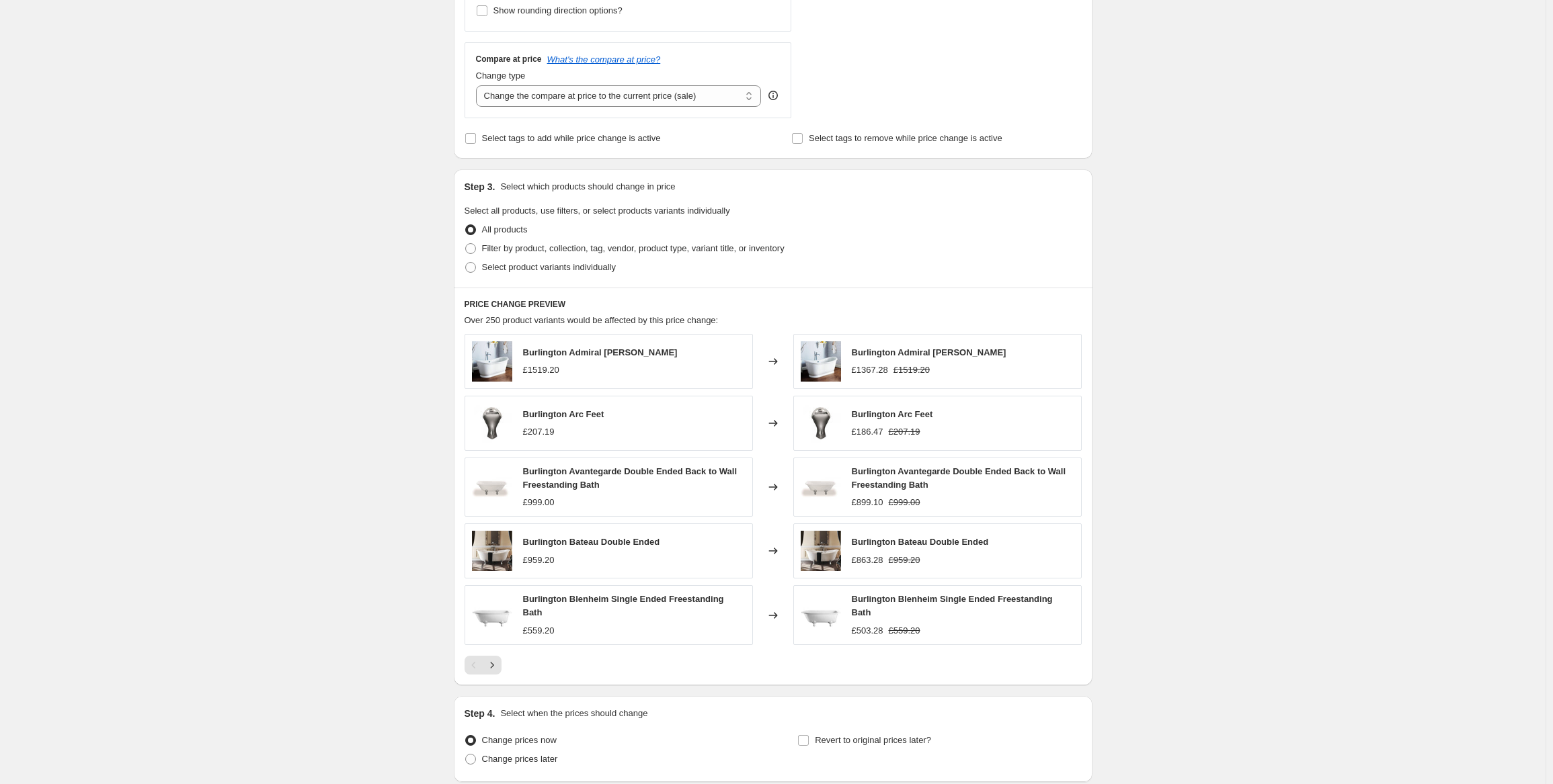
scroll to position [471, 0]
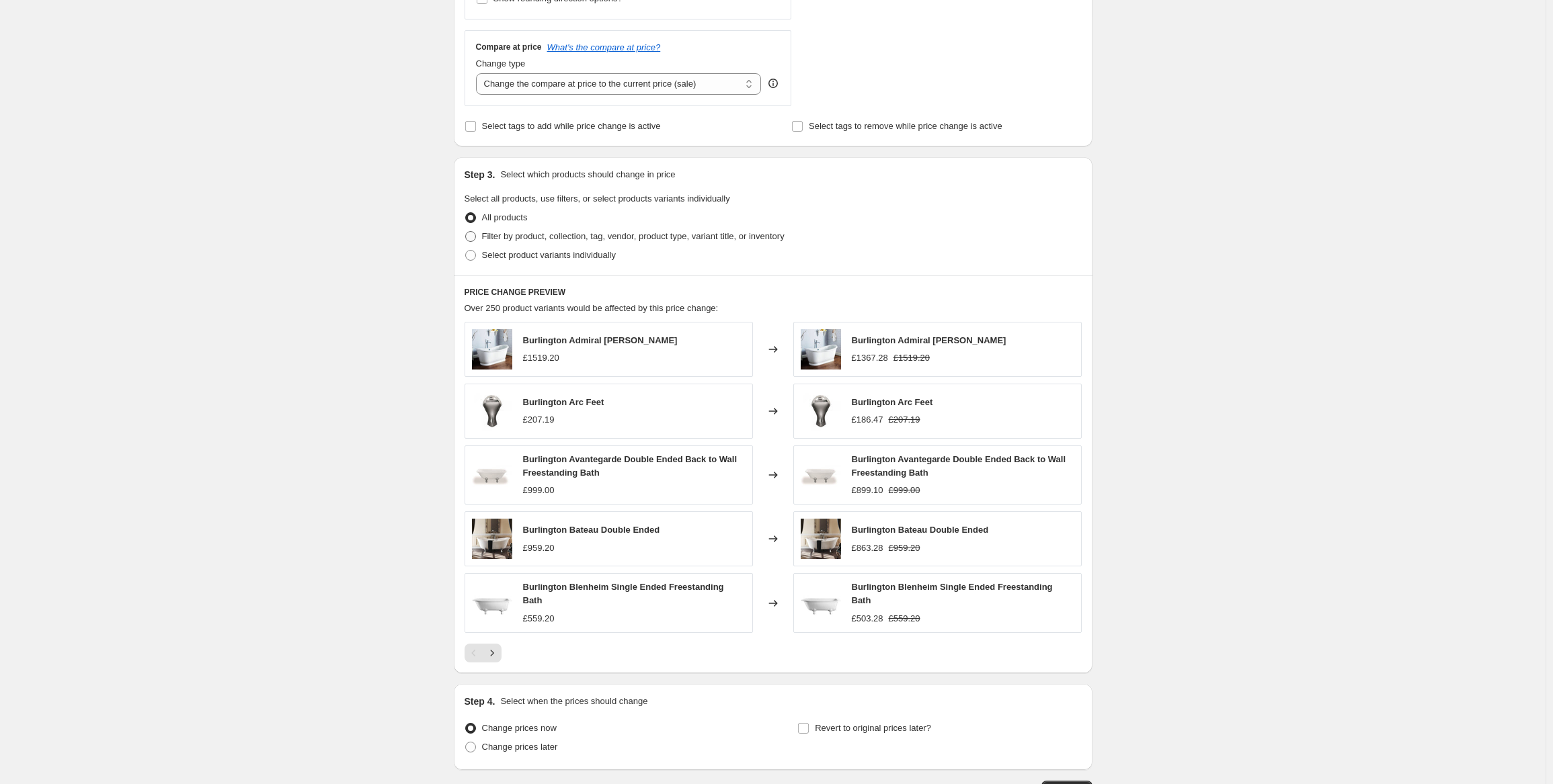
type input "0"
click at [472, 234] on span at bounding box center [470, 236] width 10 height 10
click at [466, 232] on input "Filter by product, collection, tag, vendor, product type, variant title, or inv…" at bounding box center [465, 231] width 1 height 1
radio input "true"
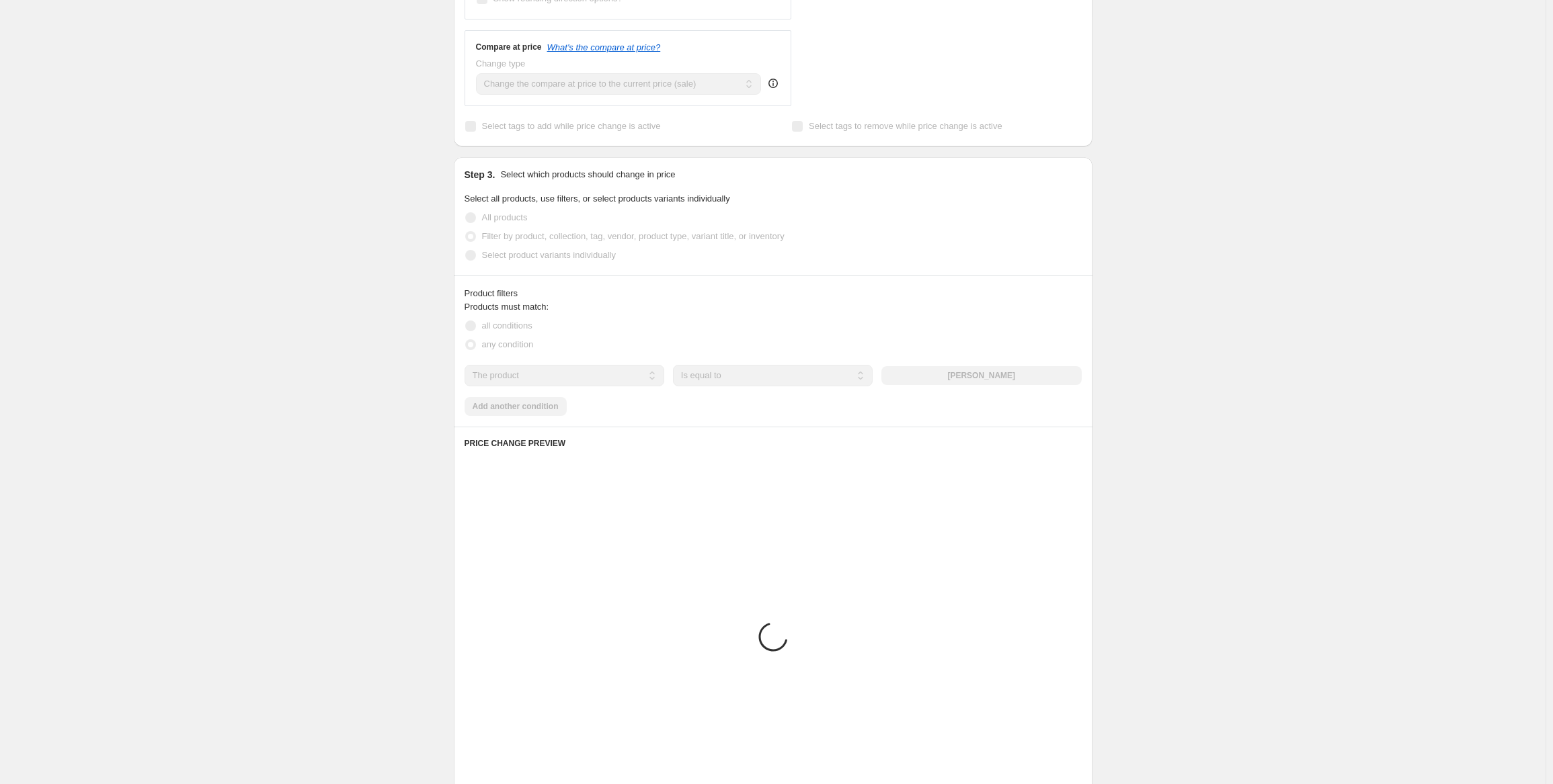
scroll to position [461, 0]
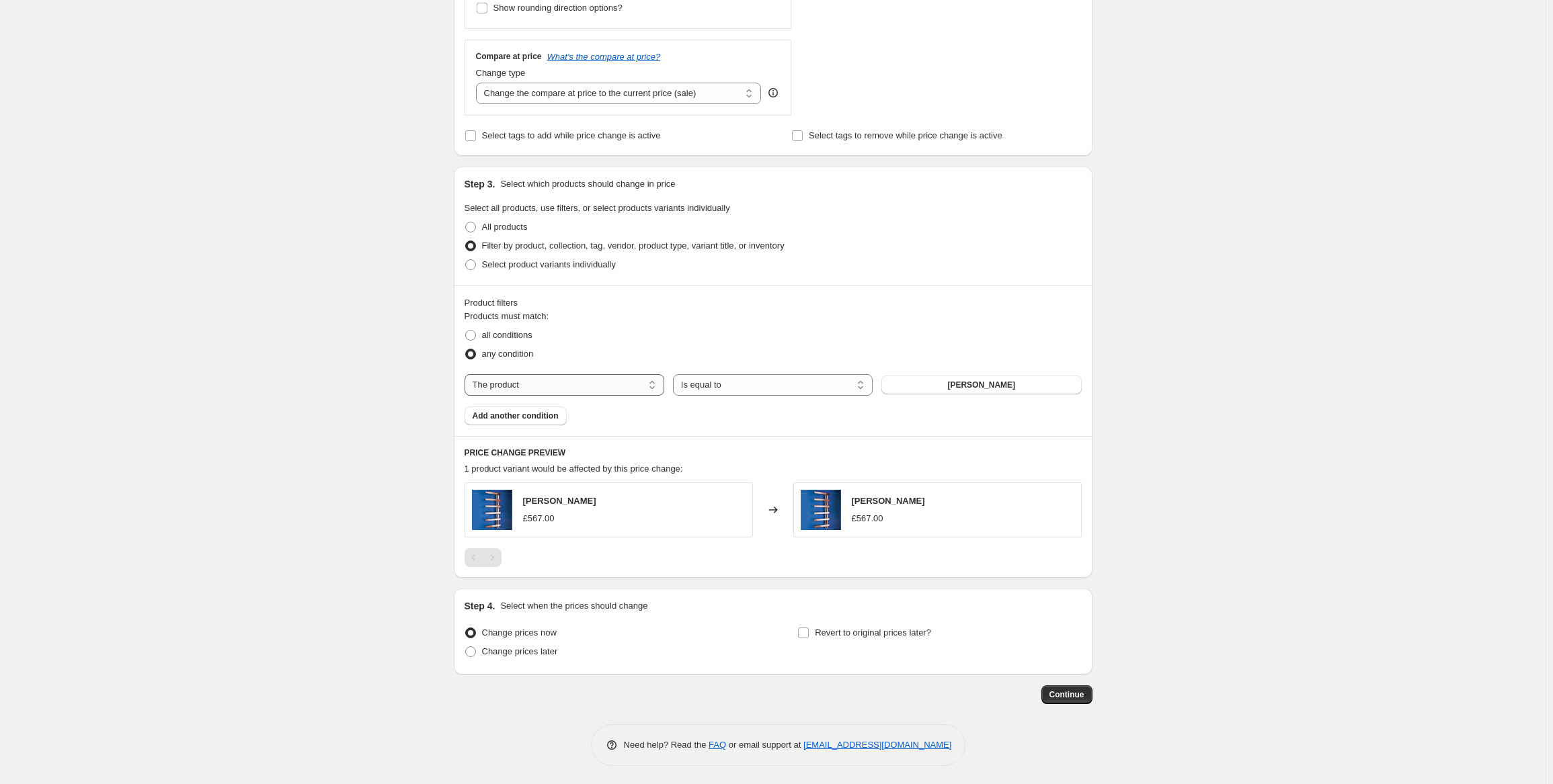
click at [657, 382] on select "The product The product's collection The product's tag The product's vendor The…" at bounding box center [564, 384] width 200 height 22
select select "vendor"
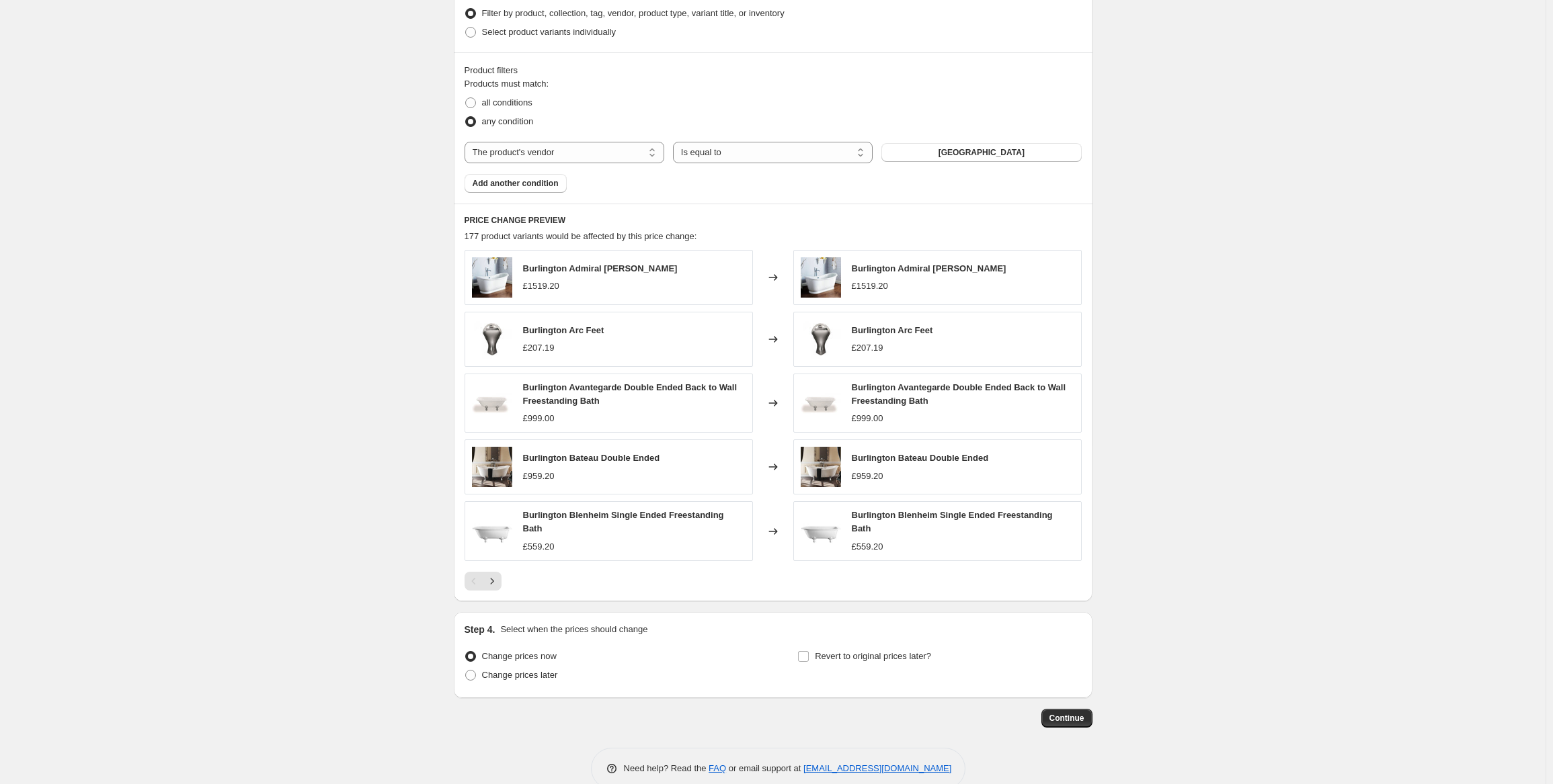
scroll to position [711, 0]
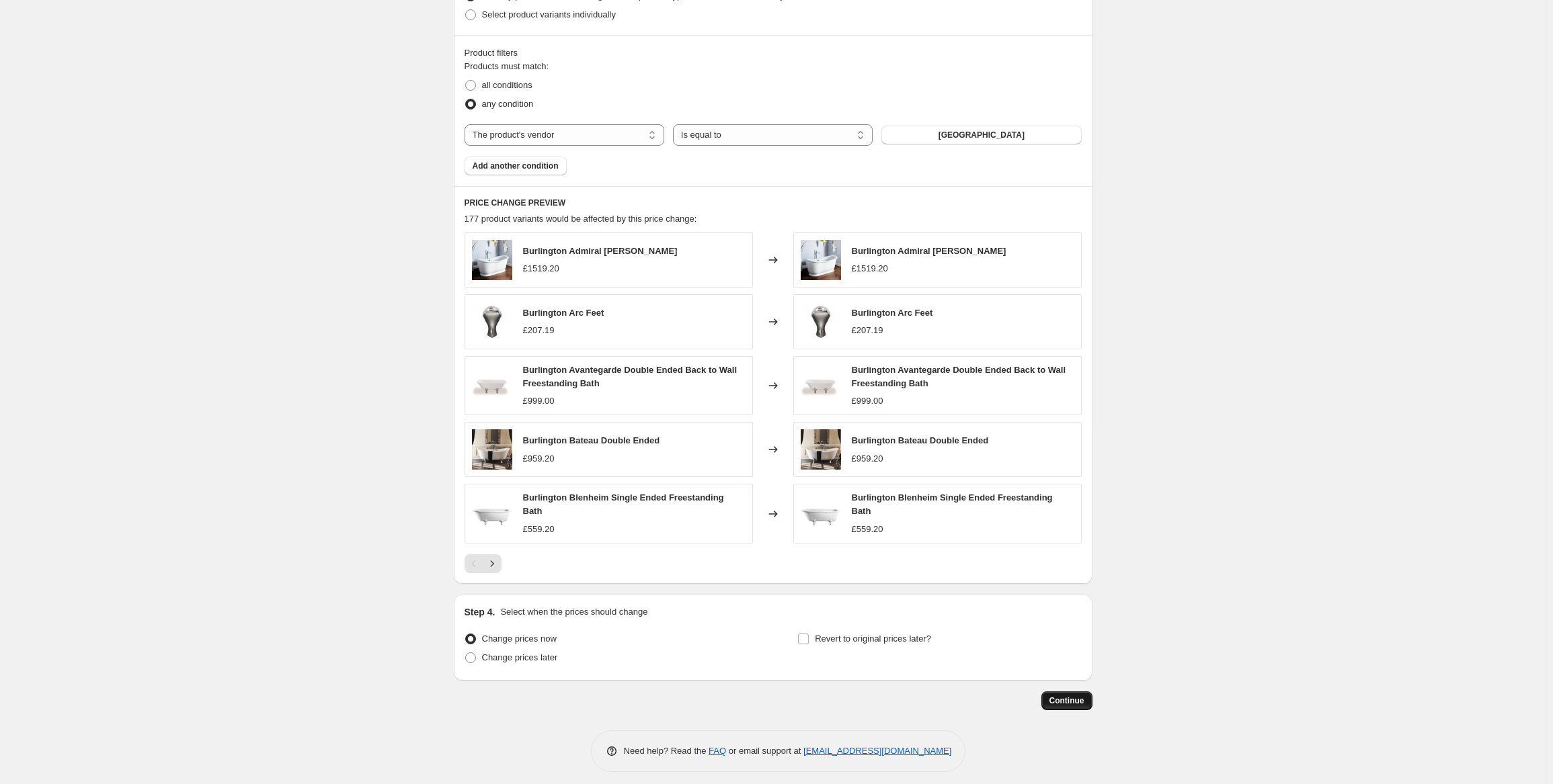
click at [1075, 695] on span "Continue" at bounding box center [1067, 700] width 35 height 10
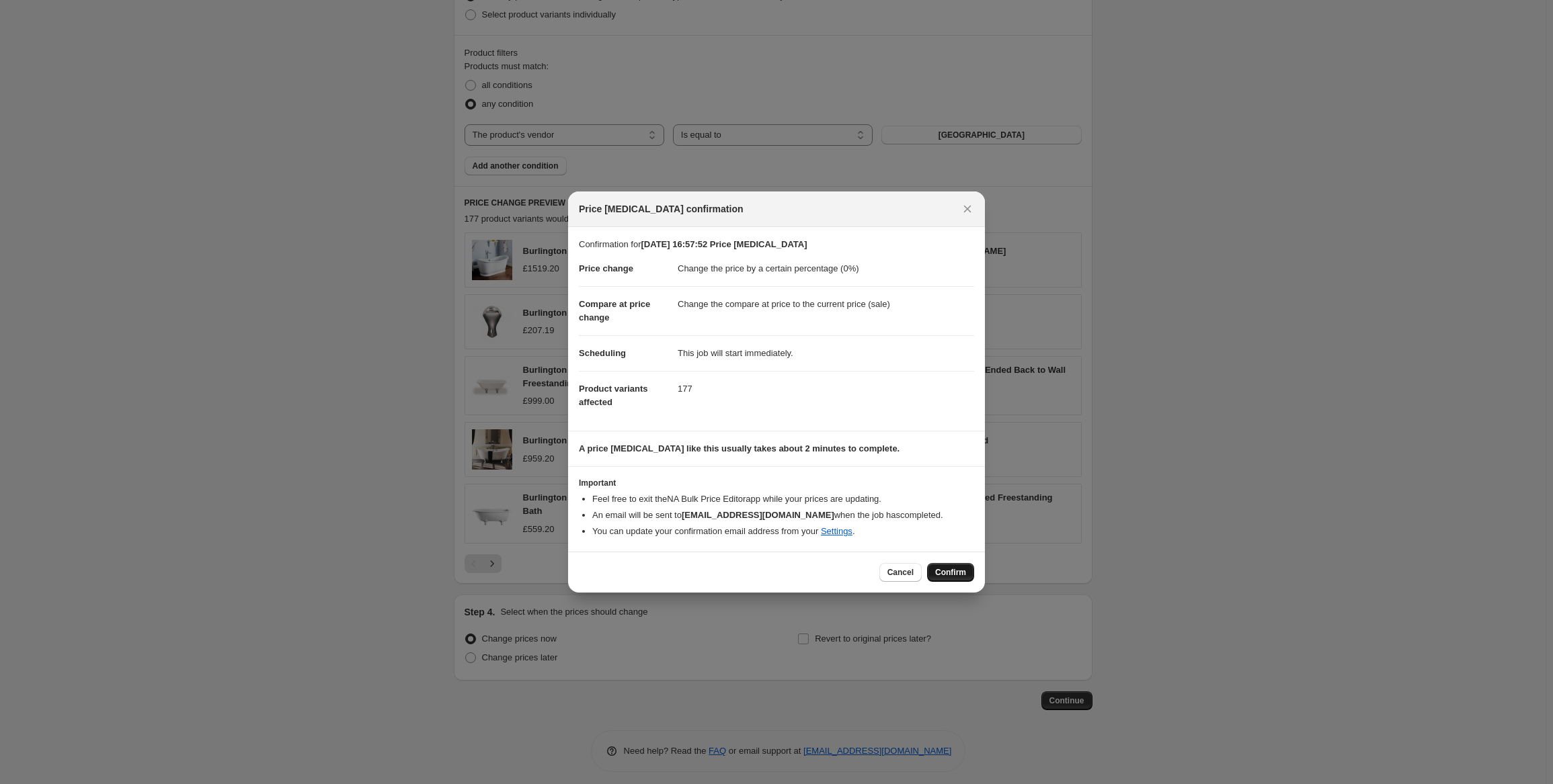
click at [952, 572] on span "Confirm" at bounding box center [950, 572] width 31 height 10
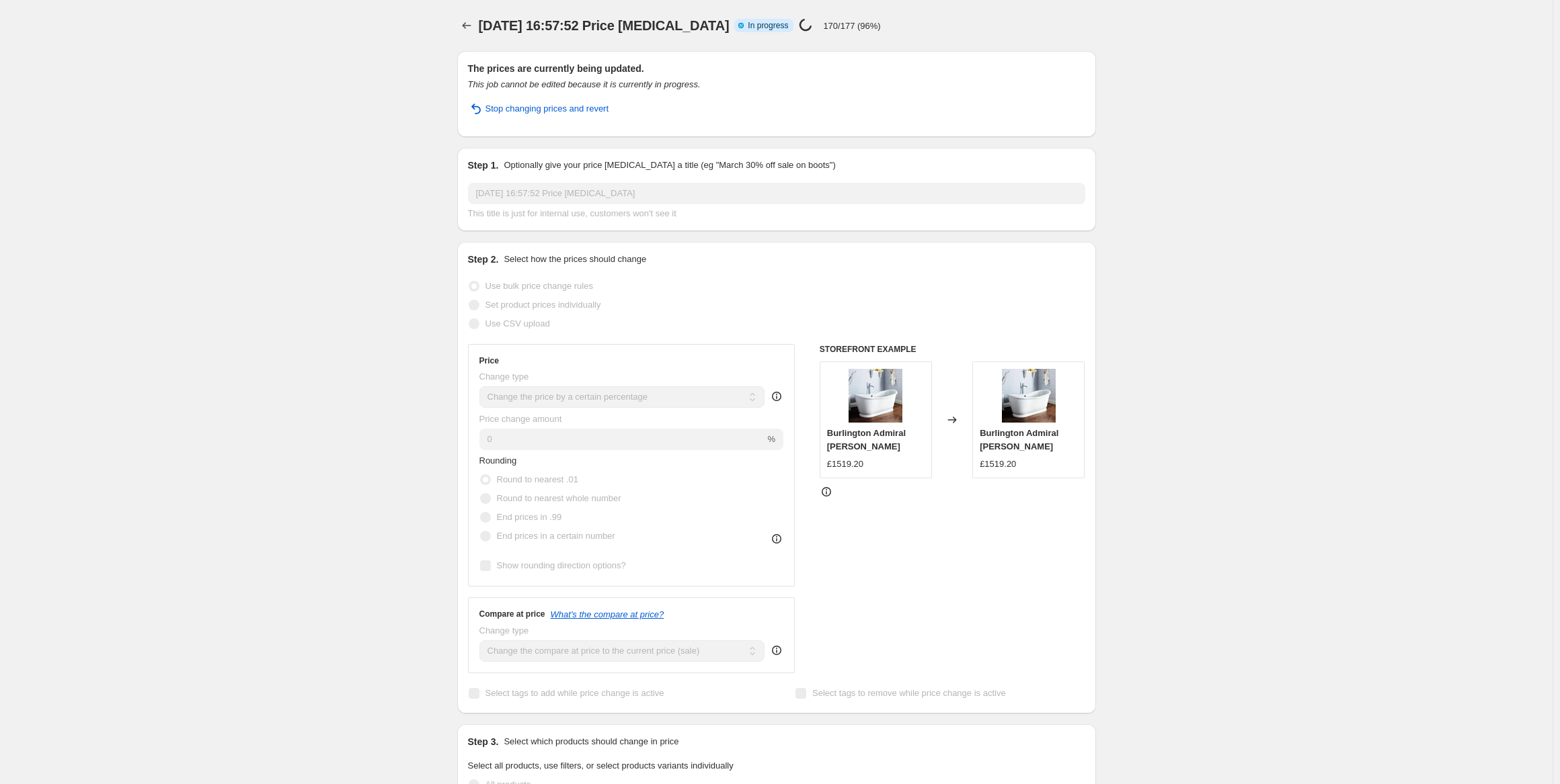
select select "percentage"
select select "vendor"
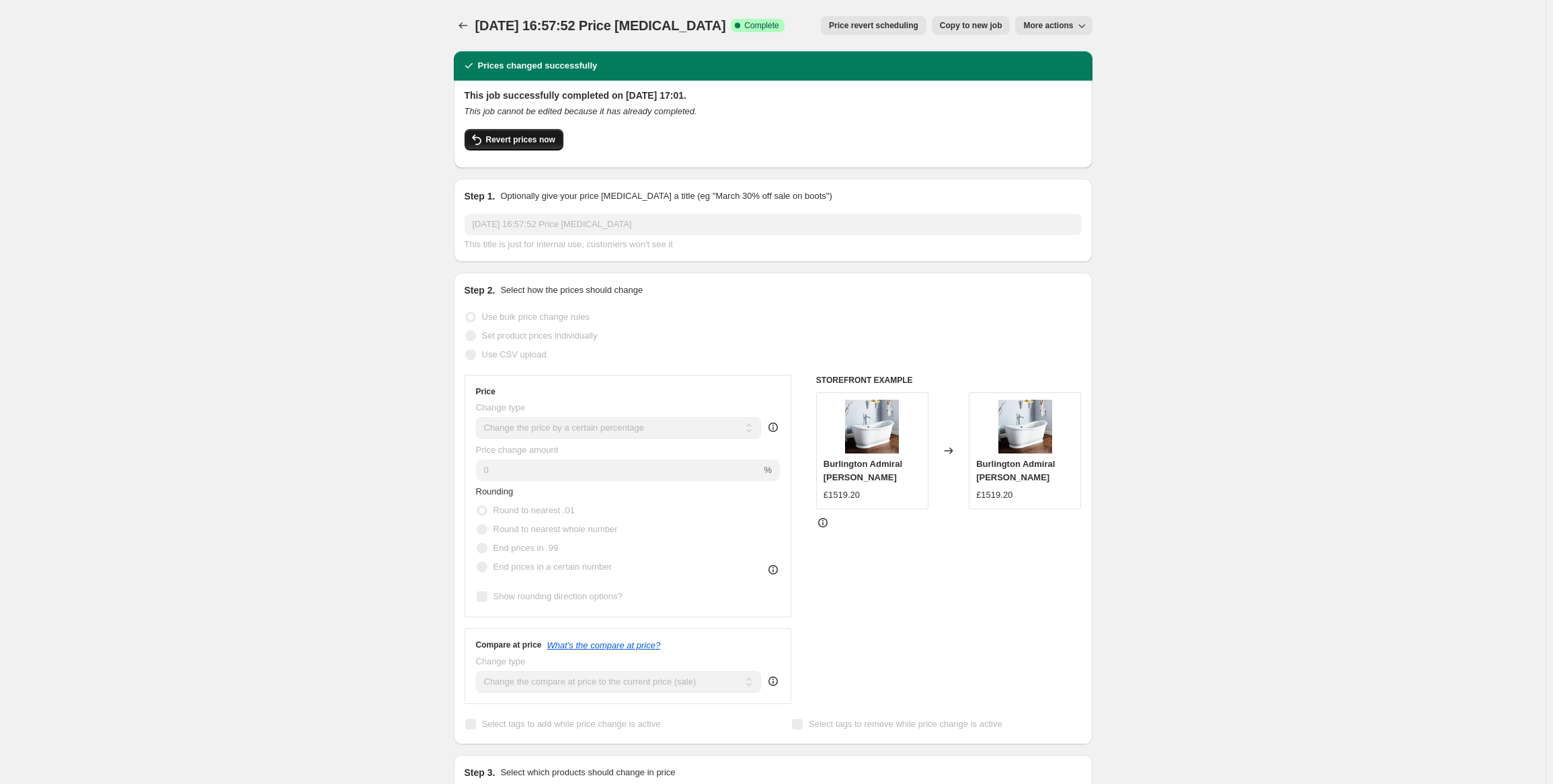
click at [515, 141] on span "Revert prices now" at bounding box center [520, 139] width 70 height 10
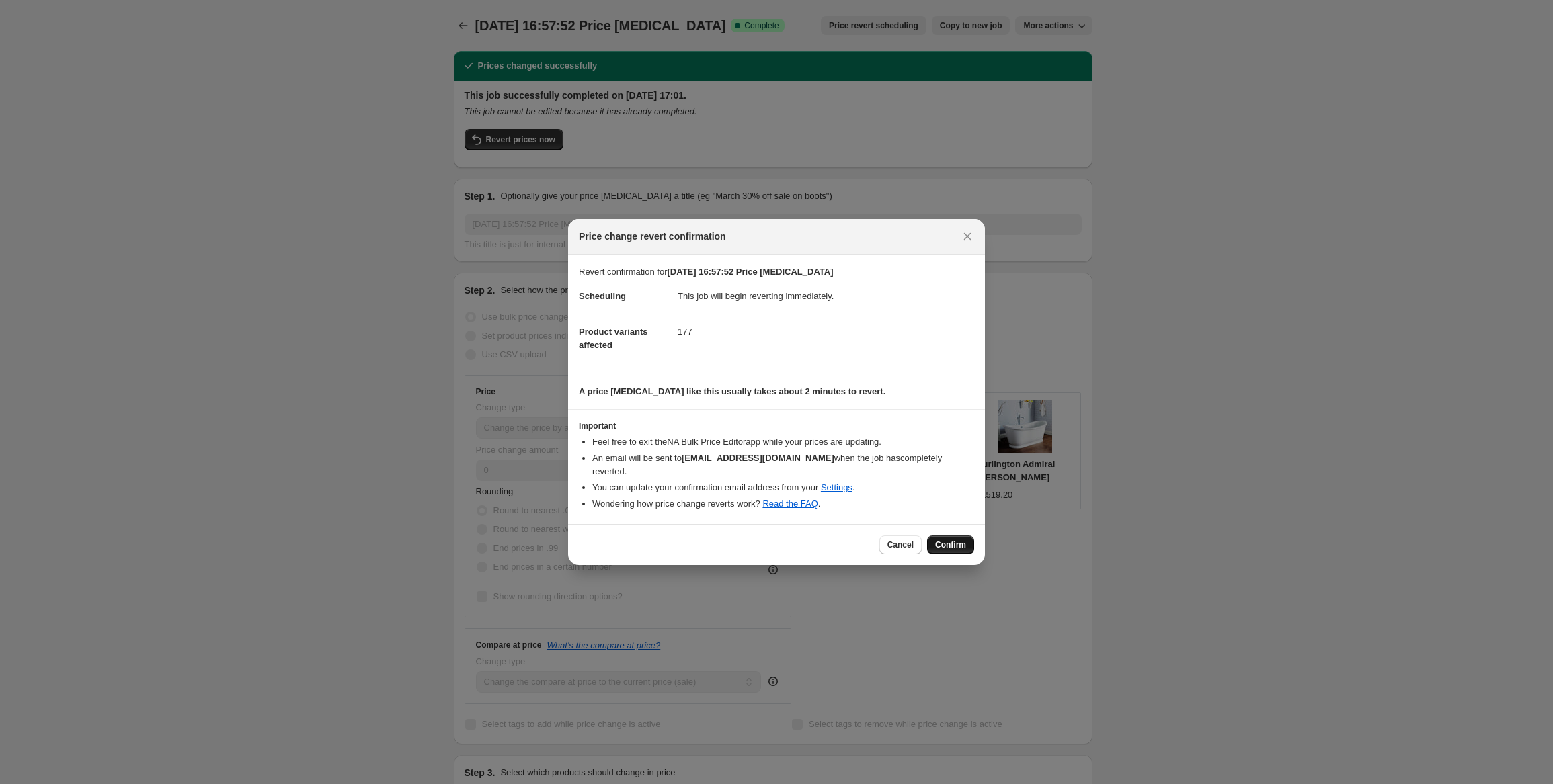
click at [947, 539] on span "Confirm" at bounding box center [950, 544] width 31 height 10
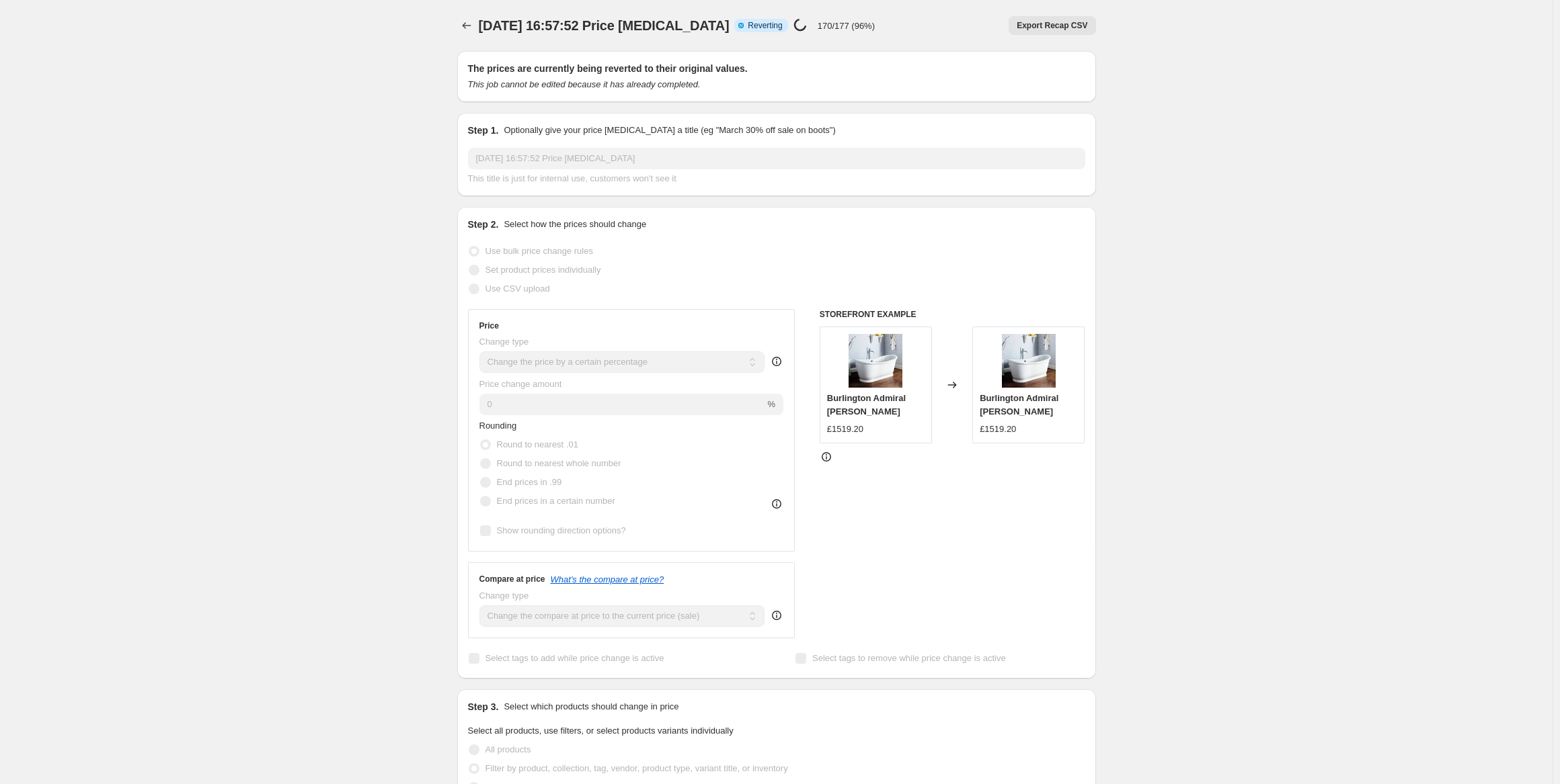
select select "percentage"
select select "vendor"
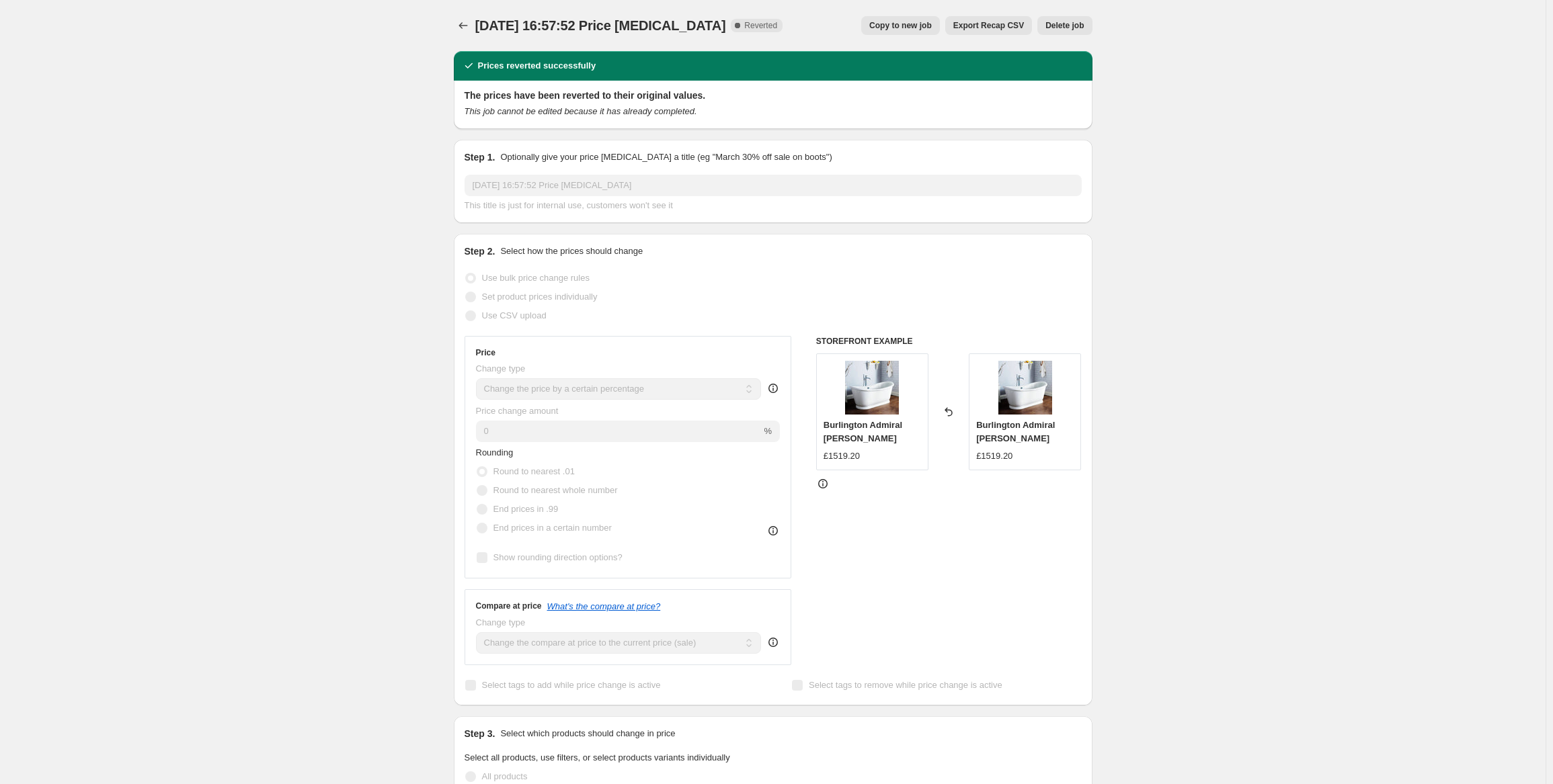
click at [472, 277] on span at bounding box center [470, 277] width 10 height 10
click at [1073, 29] on span "Delete job" at bounding box center [1065, 25] width 38 height 10
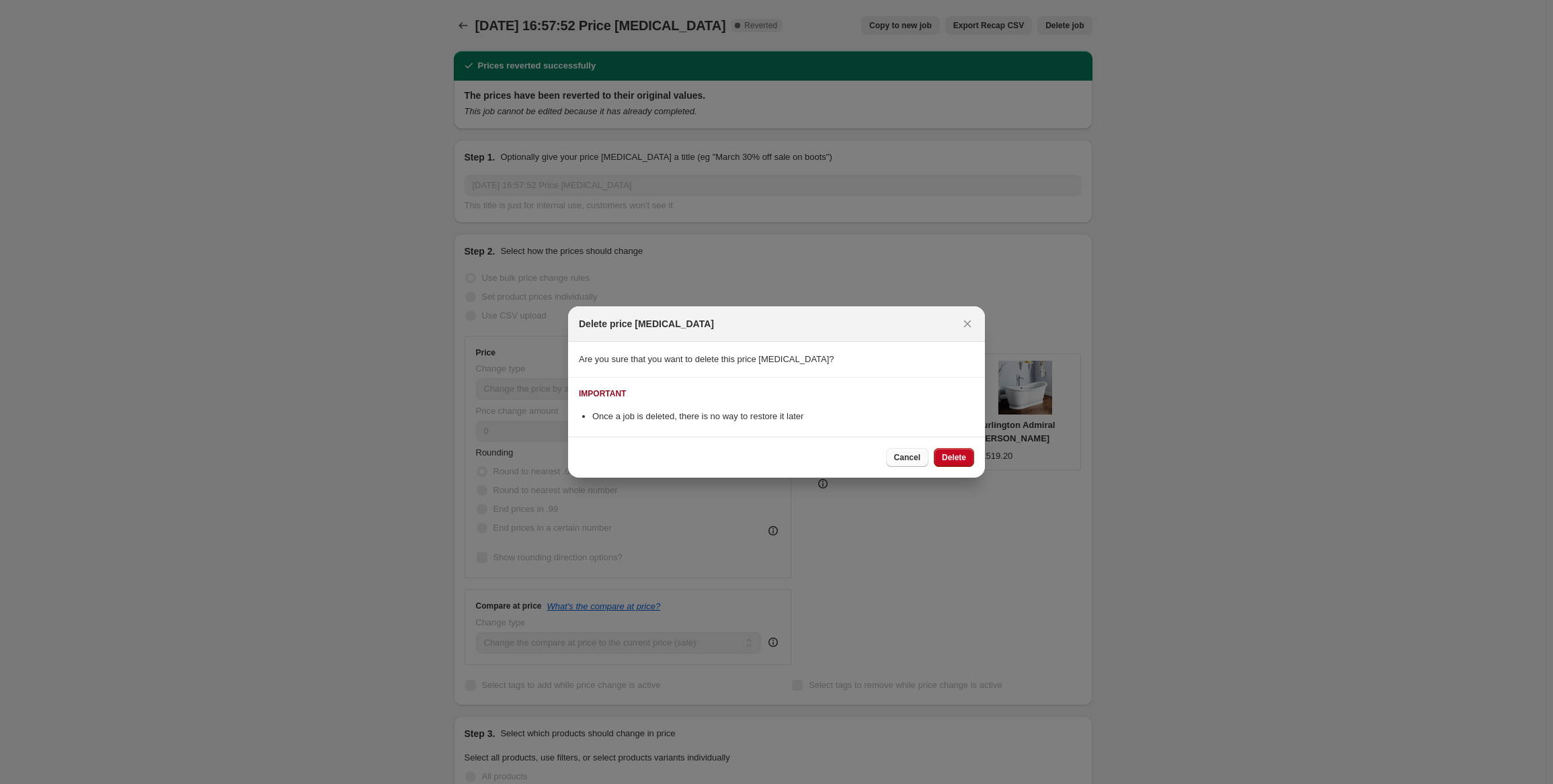
click at [911, 455] on span "Cancel" at bounding box center [906, 457] width 26 height 10
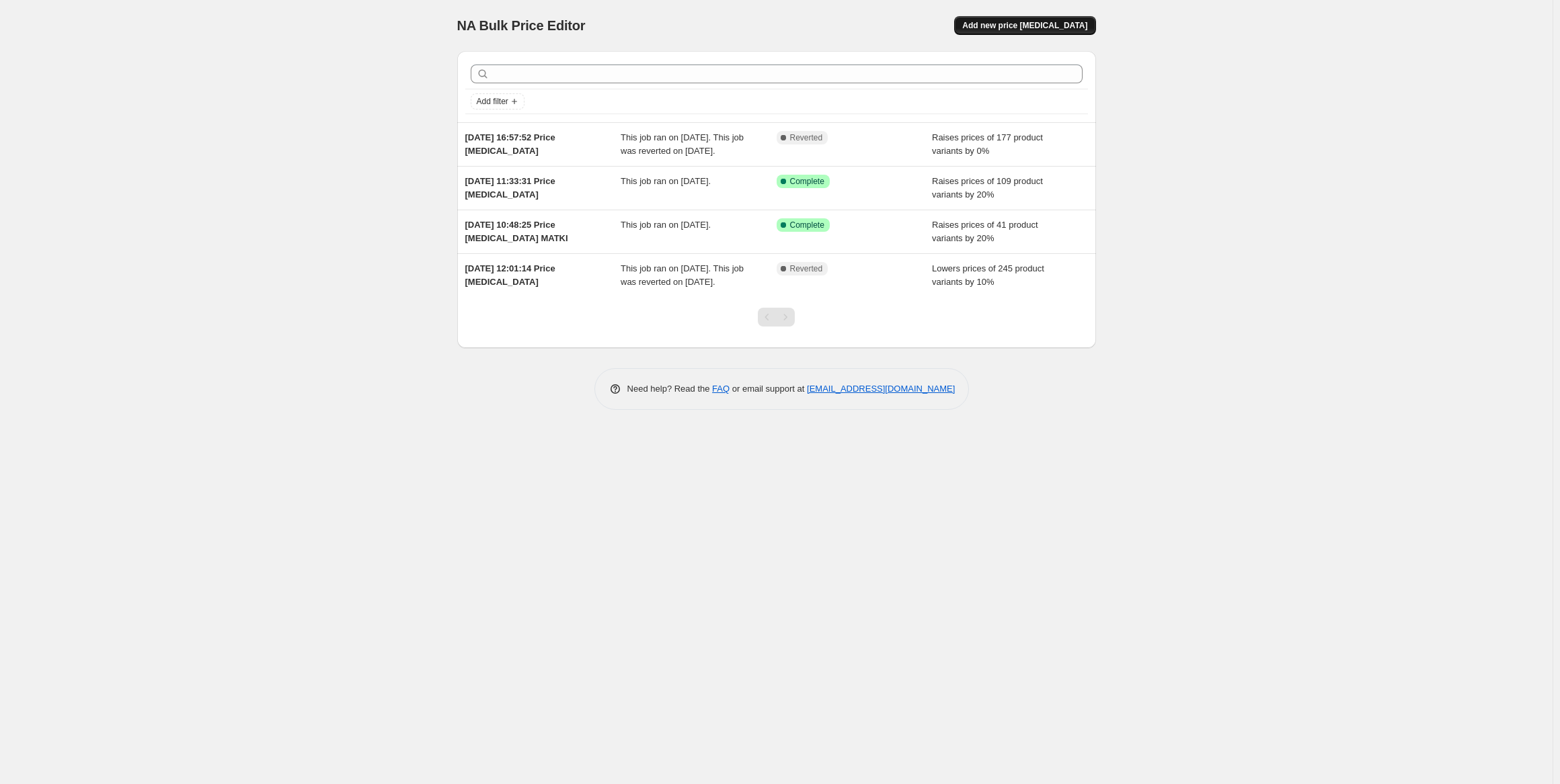
click at [1025, 24] on span "Add new price [MEDICAL_DATA]" at bounding box center [1024, 25] width 125 height 10
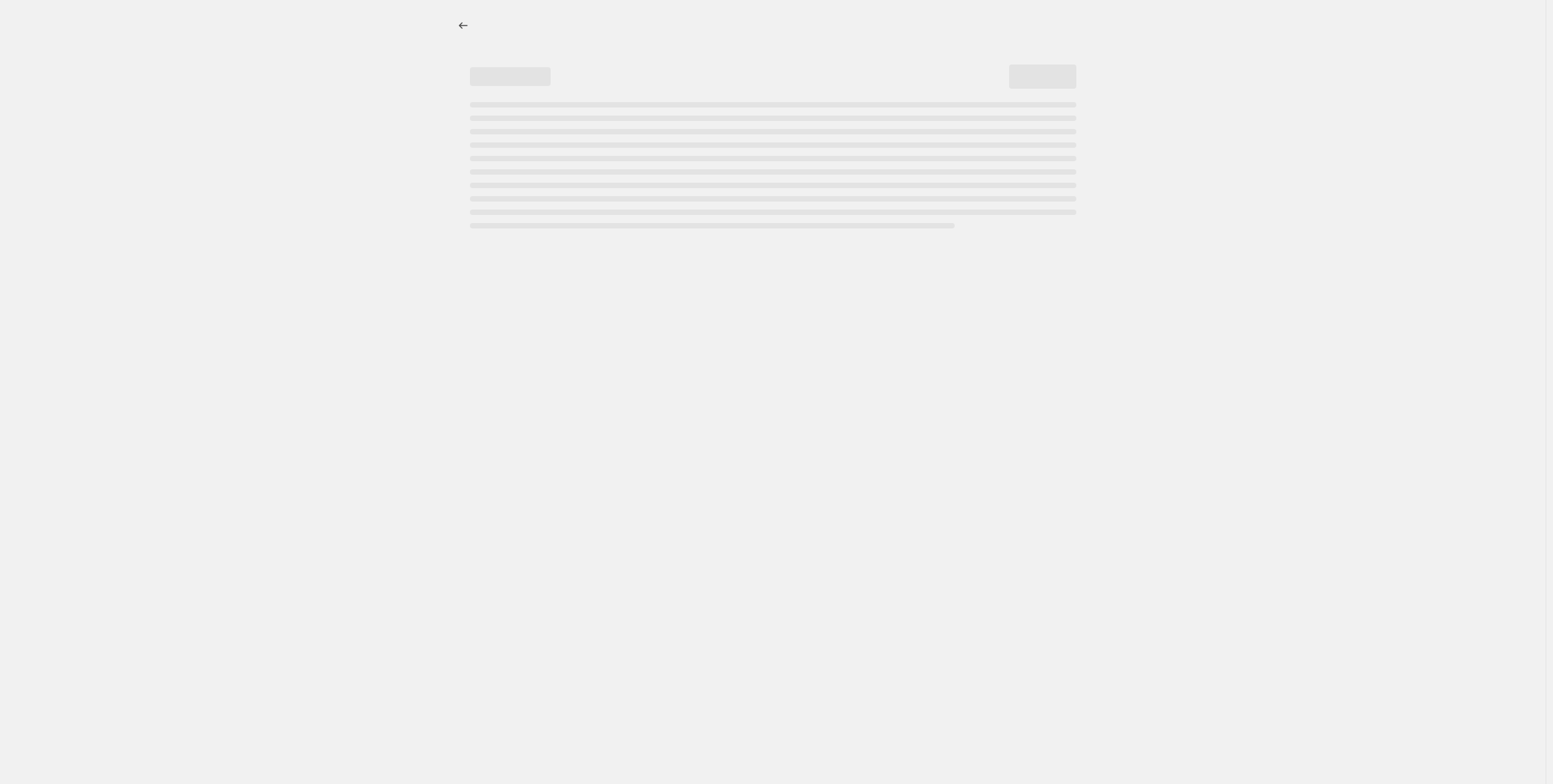
select select "percentage"
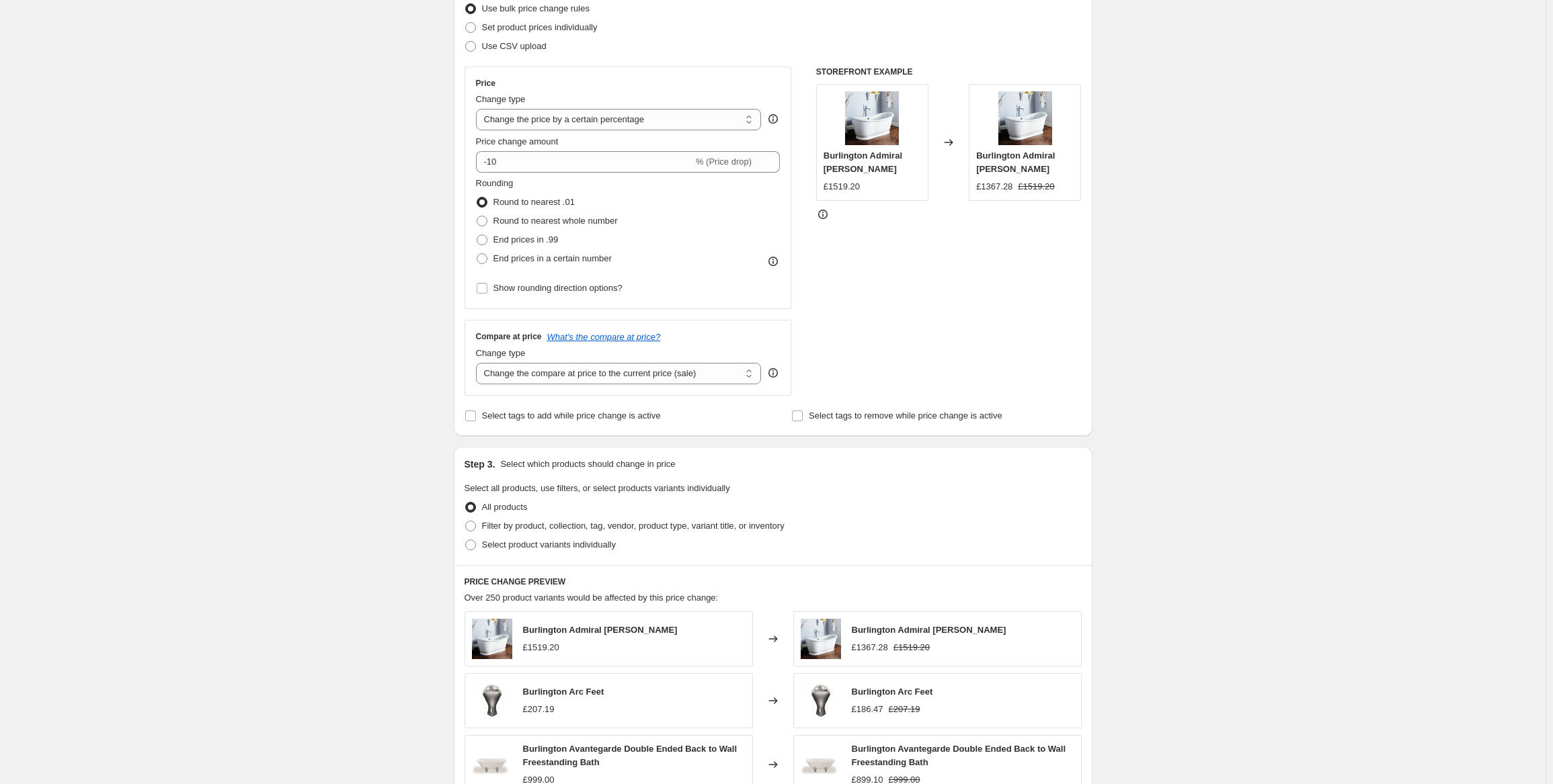
scroll to position [269, 0]
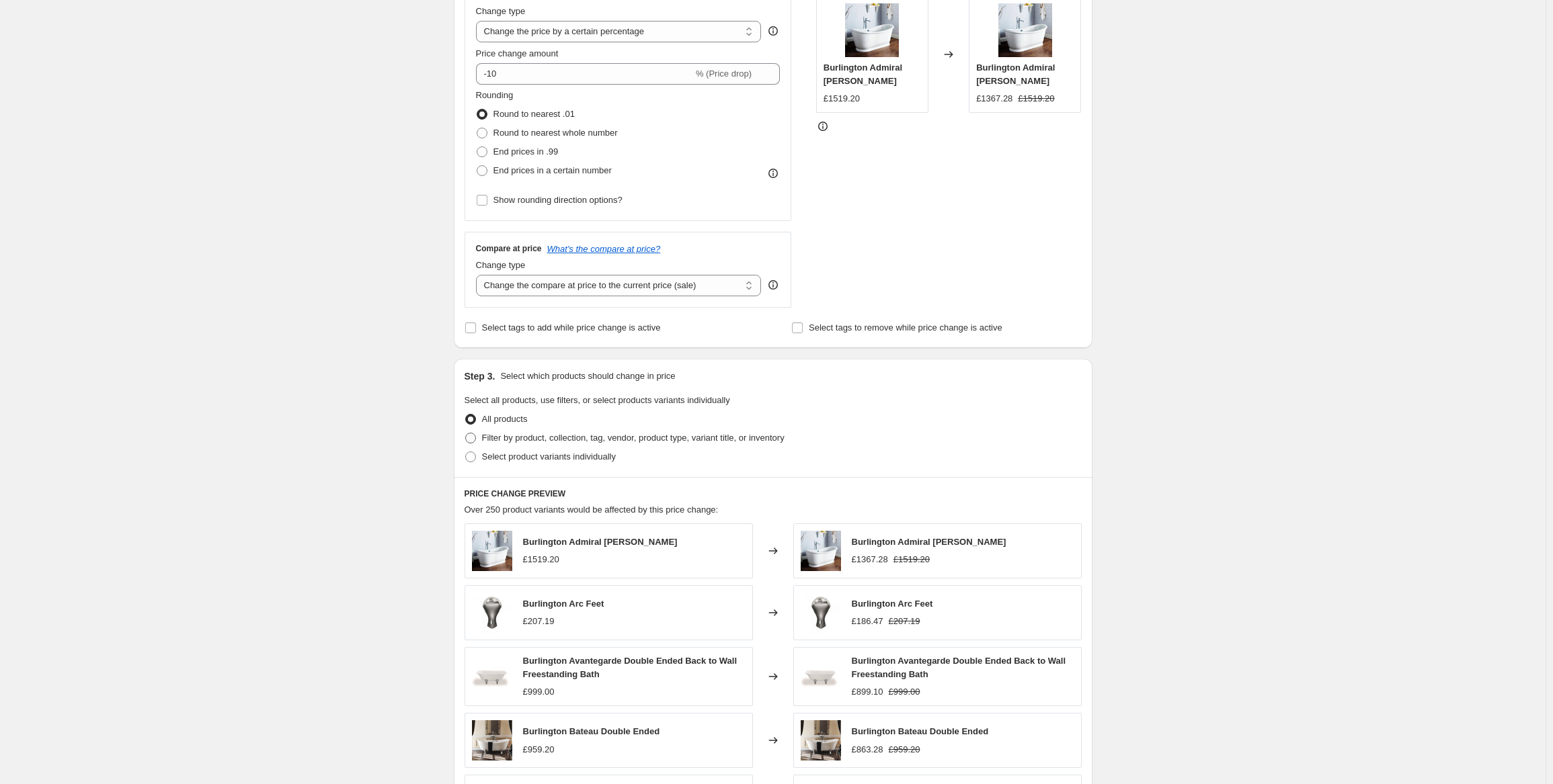
click at [474, 437] on span at bounding box center [470, 438] width 10 height 10
click at [466, 433] on input "Filter by product, collection, tag, vendor, product type, variant title, or inv…" at bounding box center [465, 433] width 1 height 1
radio input "true"
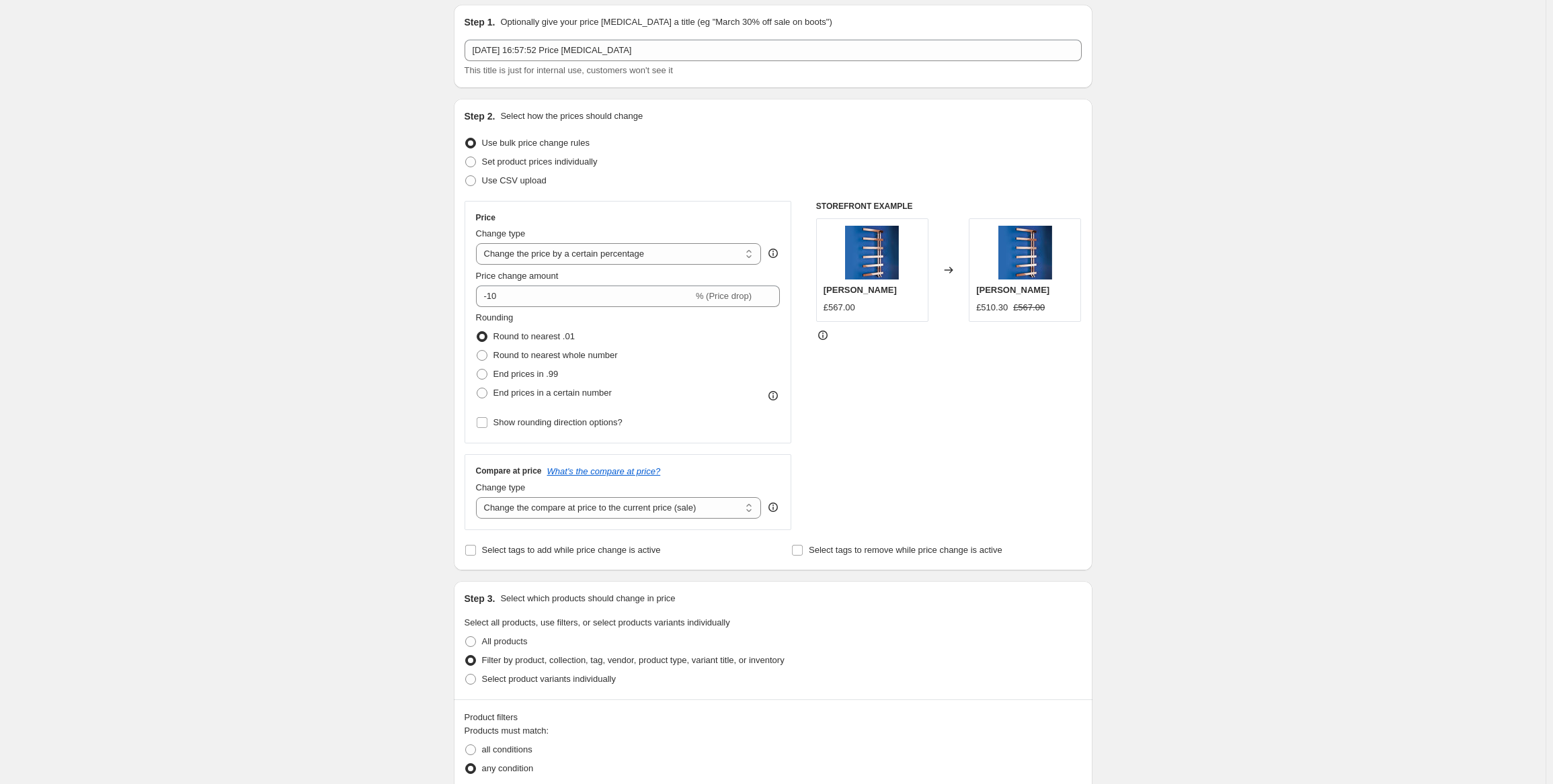
scroll to position [134, 0]
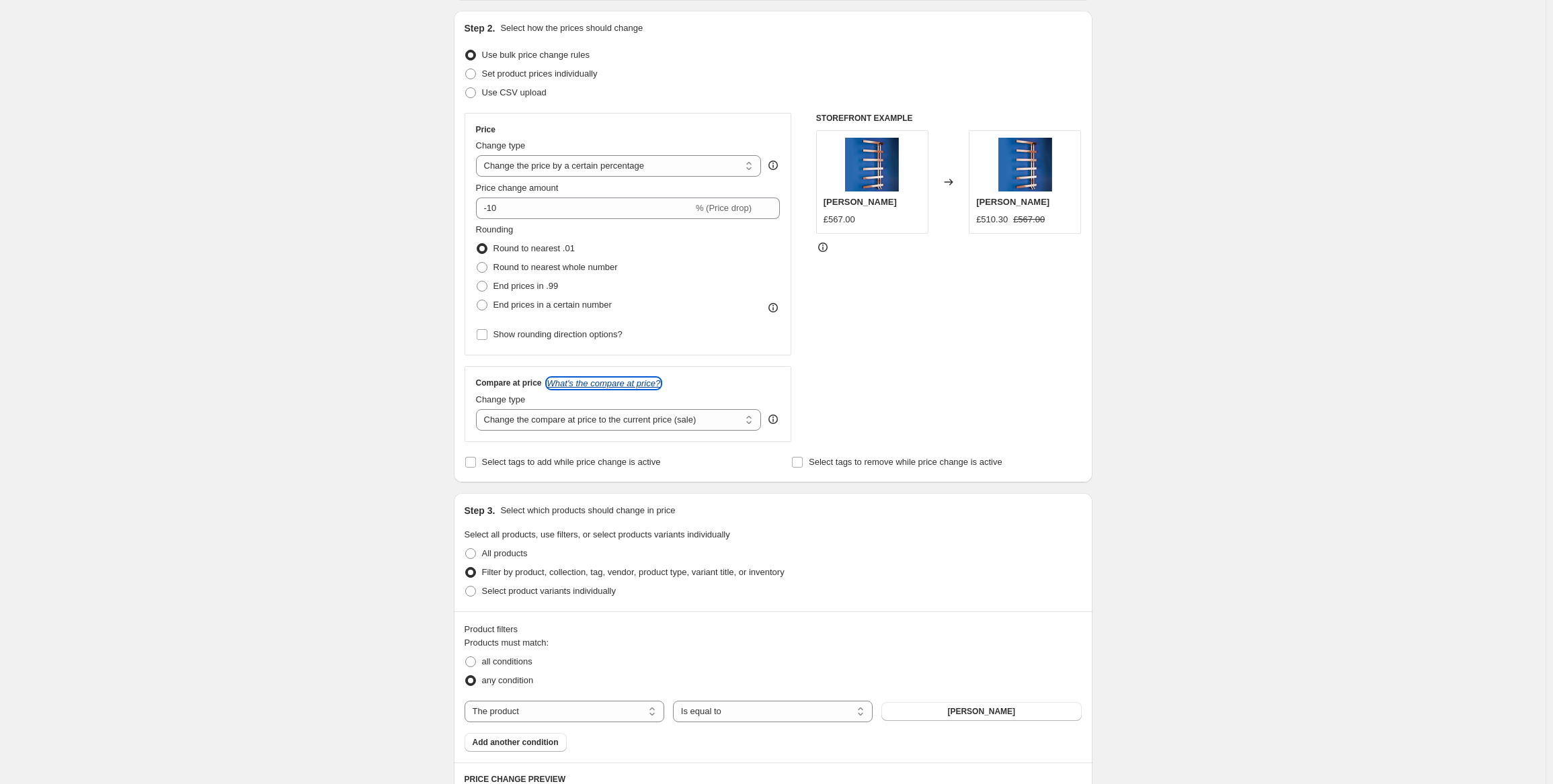
click at [597, 384] on icon "What's the compare at price?" at bounding box center [604, 383] width 113 height 10
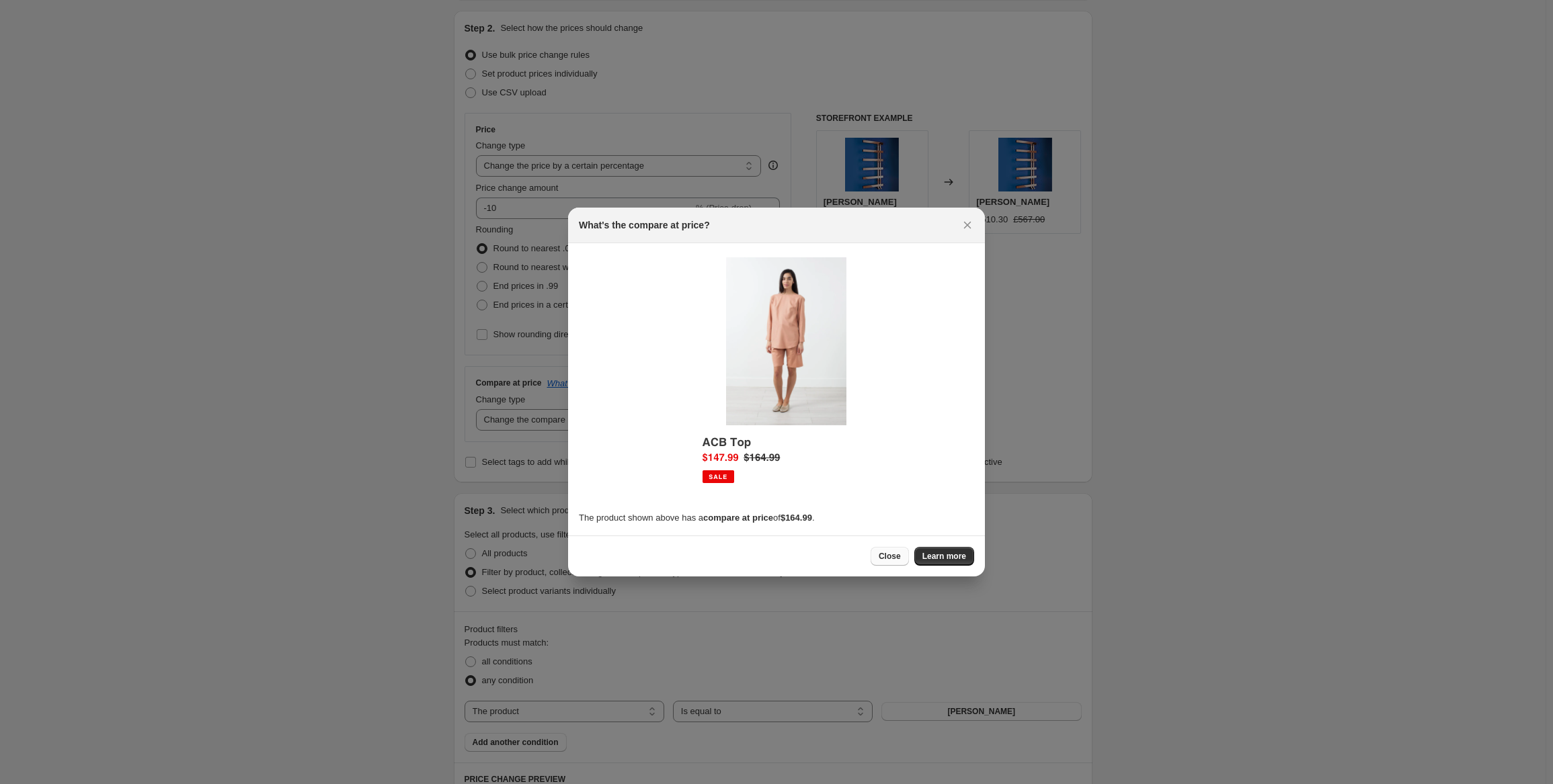
click at [894, 552] on span "Close" at bounding box center [890, 556] width 22 height 10
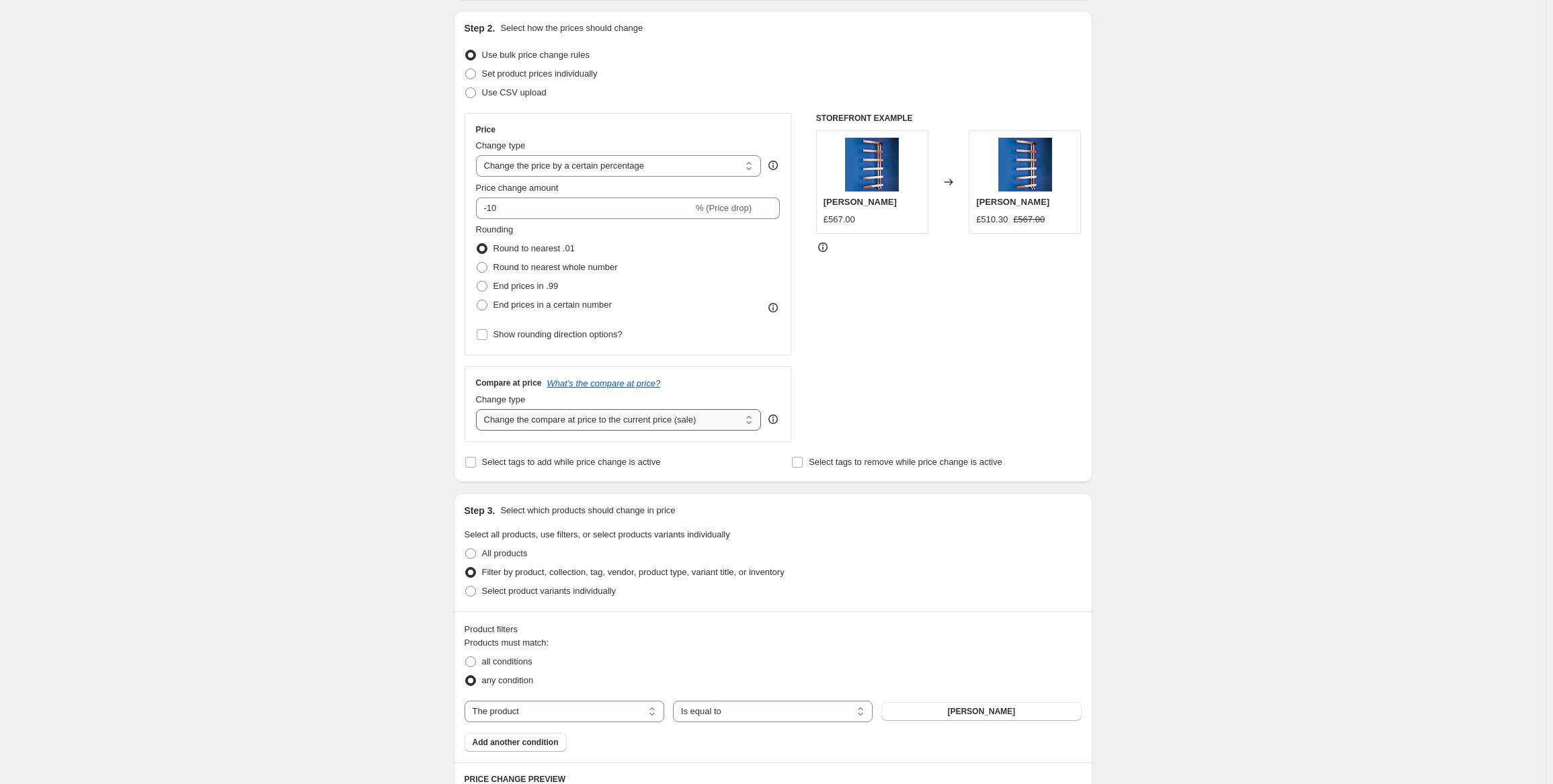
click at [753, 420] on select "Change the compare at price to the current price (sale) Change the compare at p…" at bounding box center [618, 420] width 285 height 22
select select "remove"
click at [479, 409] on select "Change the compare at price to the current price (sale) Change the compare at p…" at bounding box center [618, 420] width 285 height 22
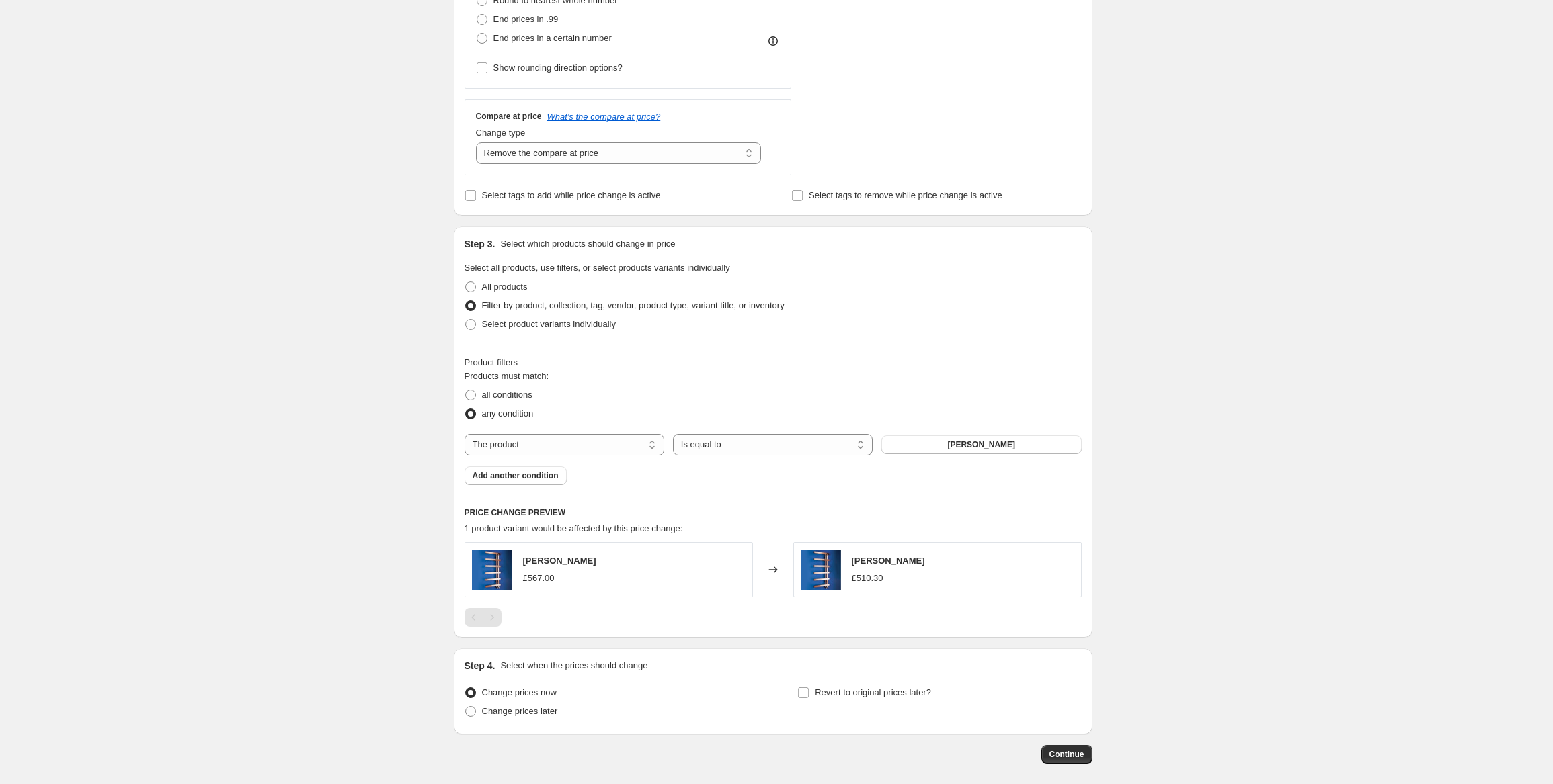
scroll to position [404, 0]
click at [993, 441] on span "[PERSON_NAME]" at bounding box center [981, 442] width 68 height 10
click at [656, 443] on select "The product The product's collection The product's tag The product's vendor The…" at bounding box center [564, 443] width 200 height 22
select select "vendor"
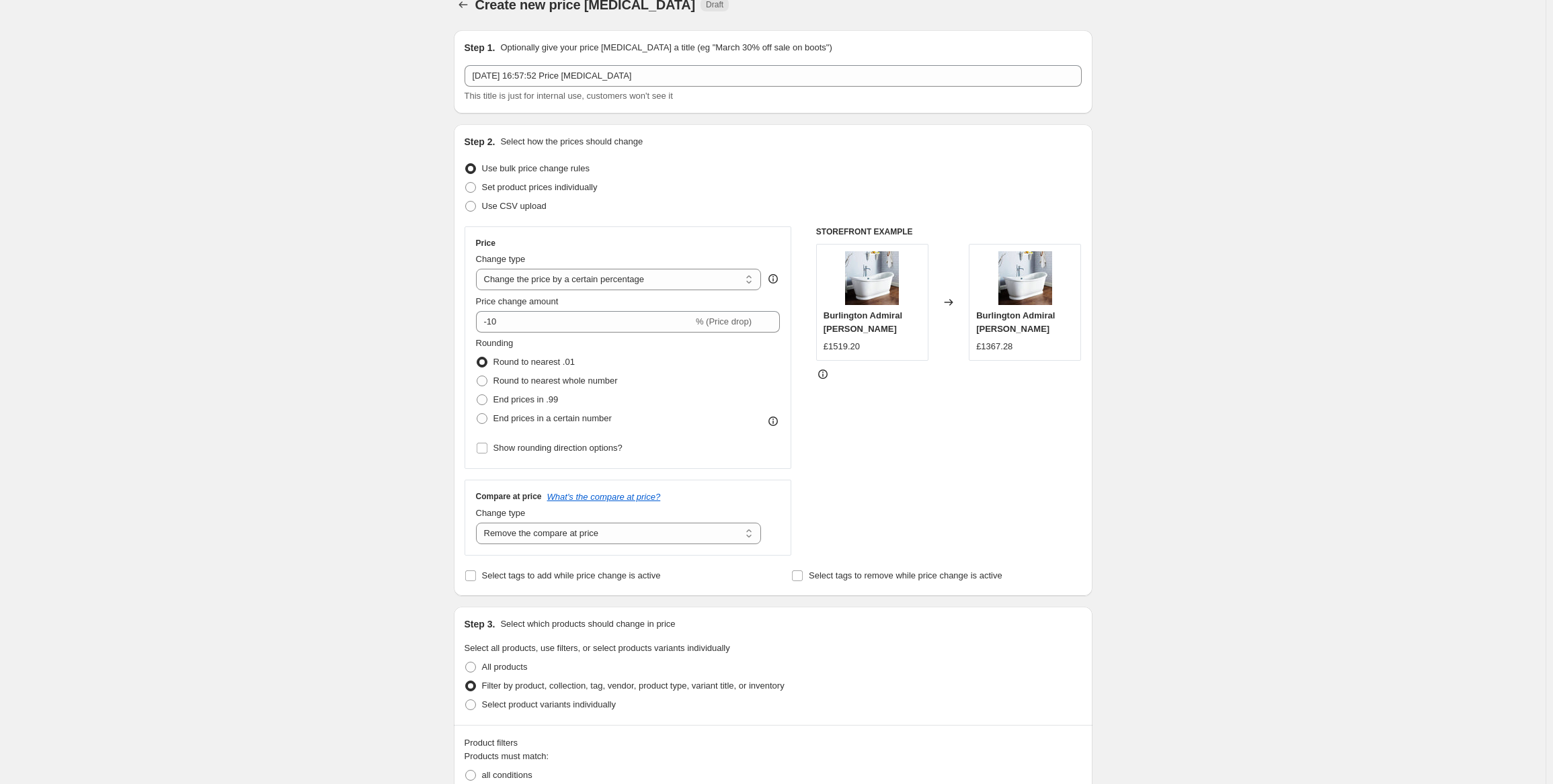
scroll to position [0, 0]
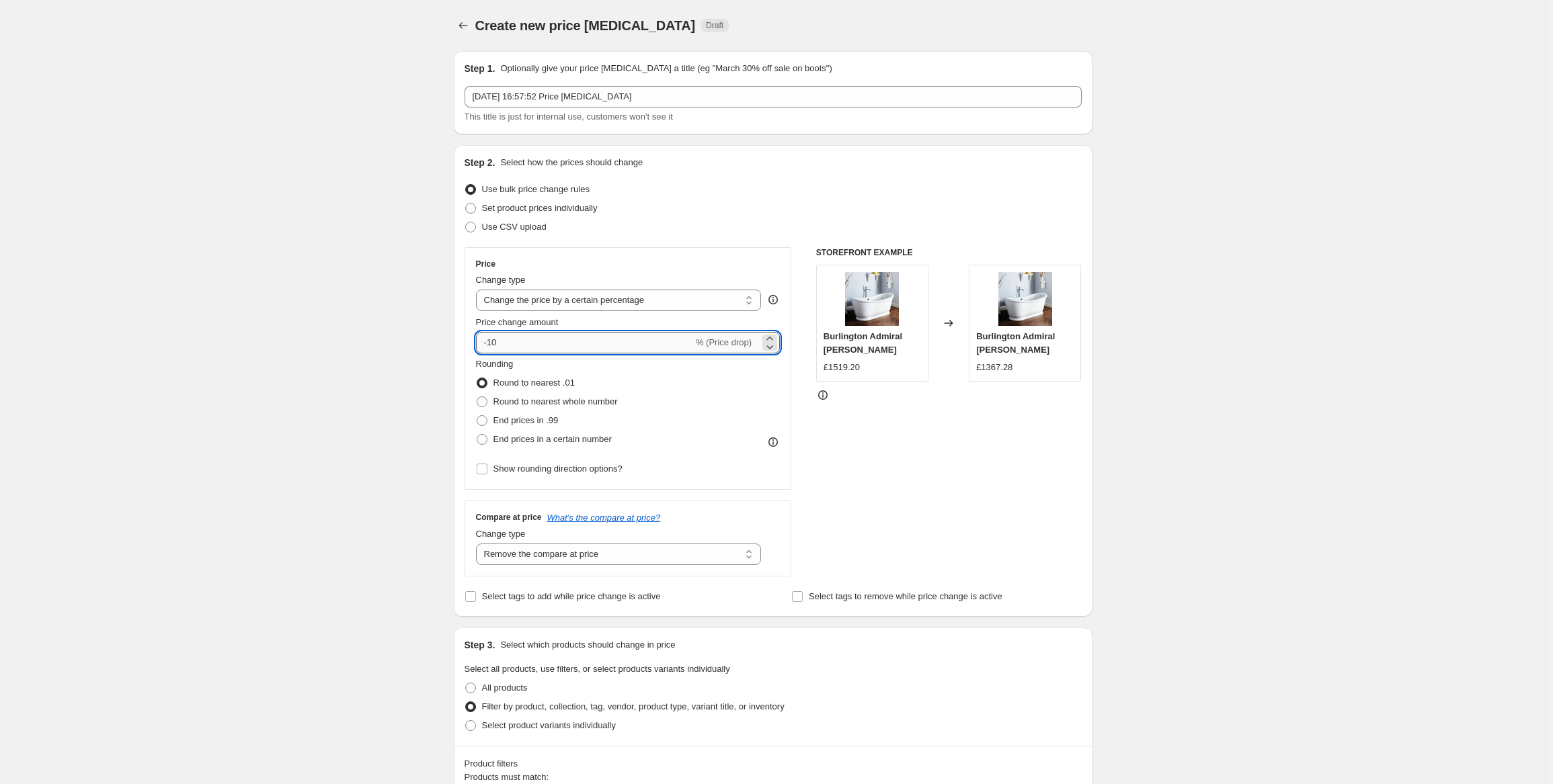
click at [505, 339] on input "-10" at bounding box center [584, 342] width 217 height 22
type input "-1"
click at [492, 344] on input "Price change amount" at bounding box center [608, 342] width 265 height 22
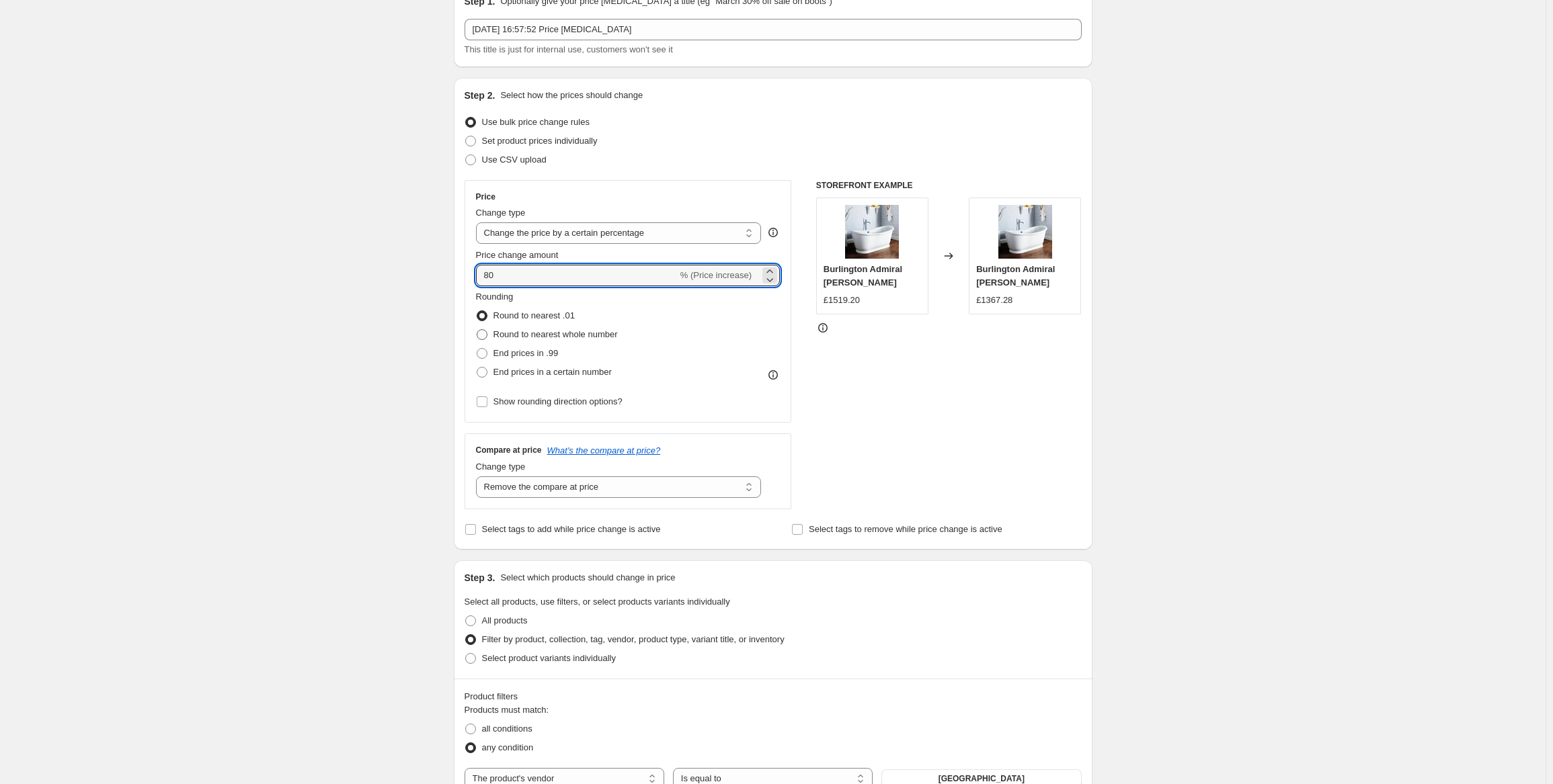
type input "80"
click at [486, 332] on span at bounding box center [481, 334] width 10 height 10
click at [477, 330] on input "Round to nearest whole number" at bounding box center [476, 329] width 1 height 1
radio input "true"
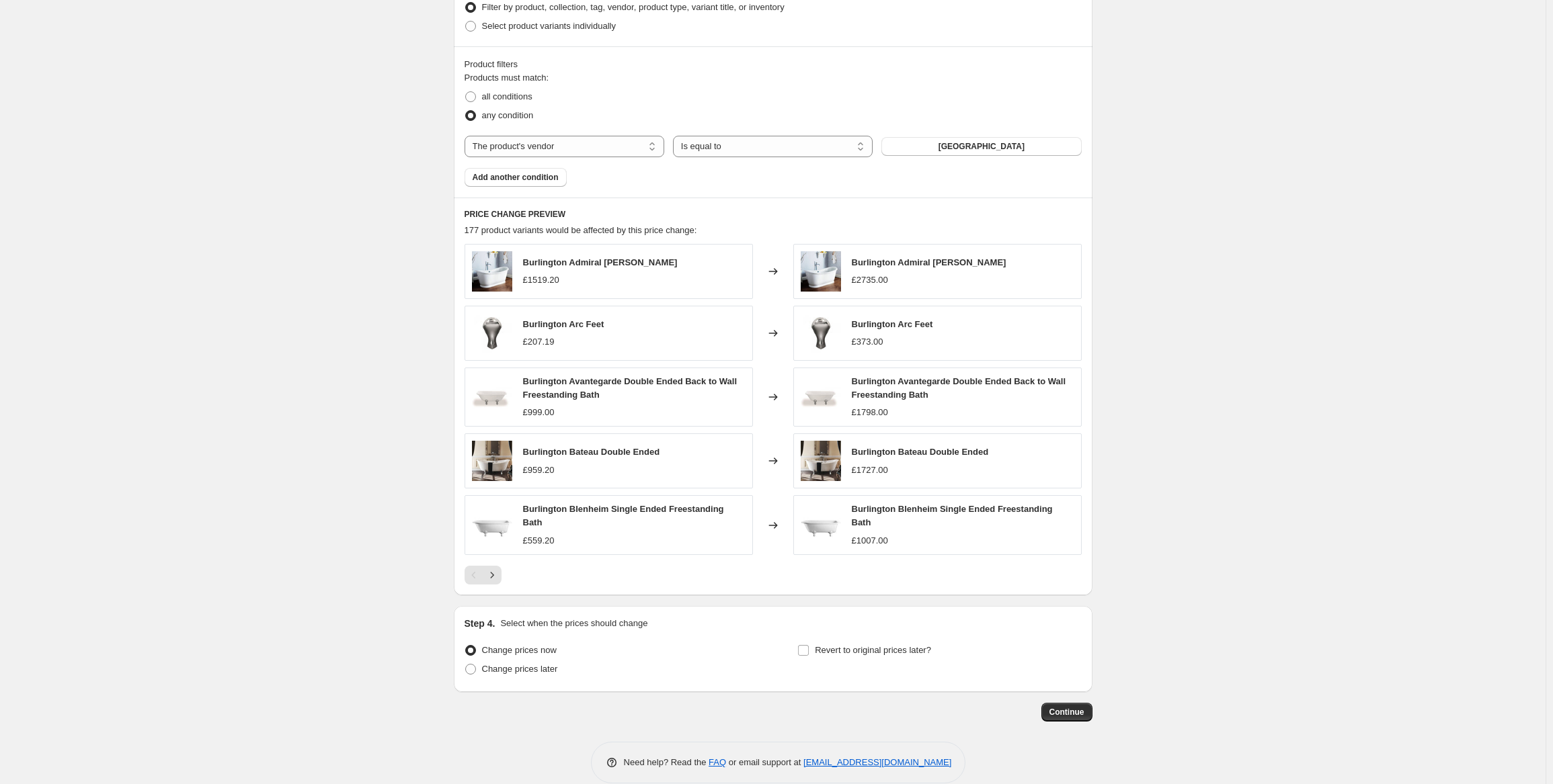
scroll to position [711, 0]
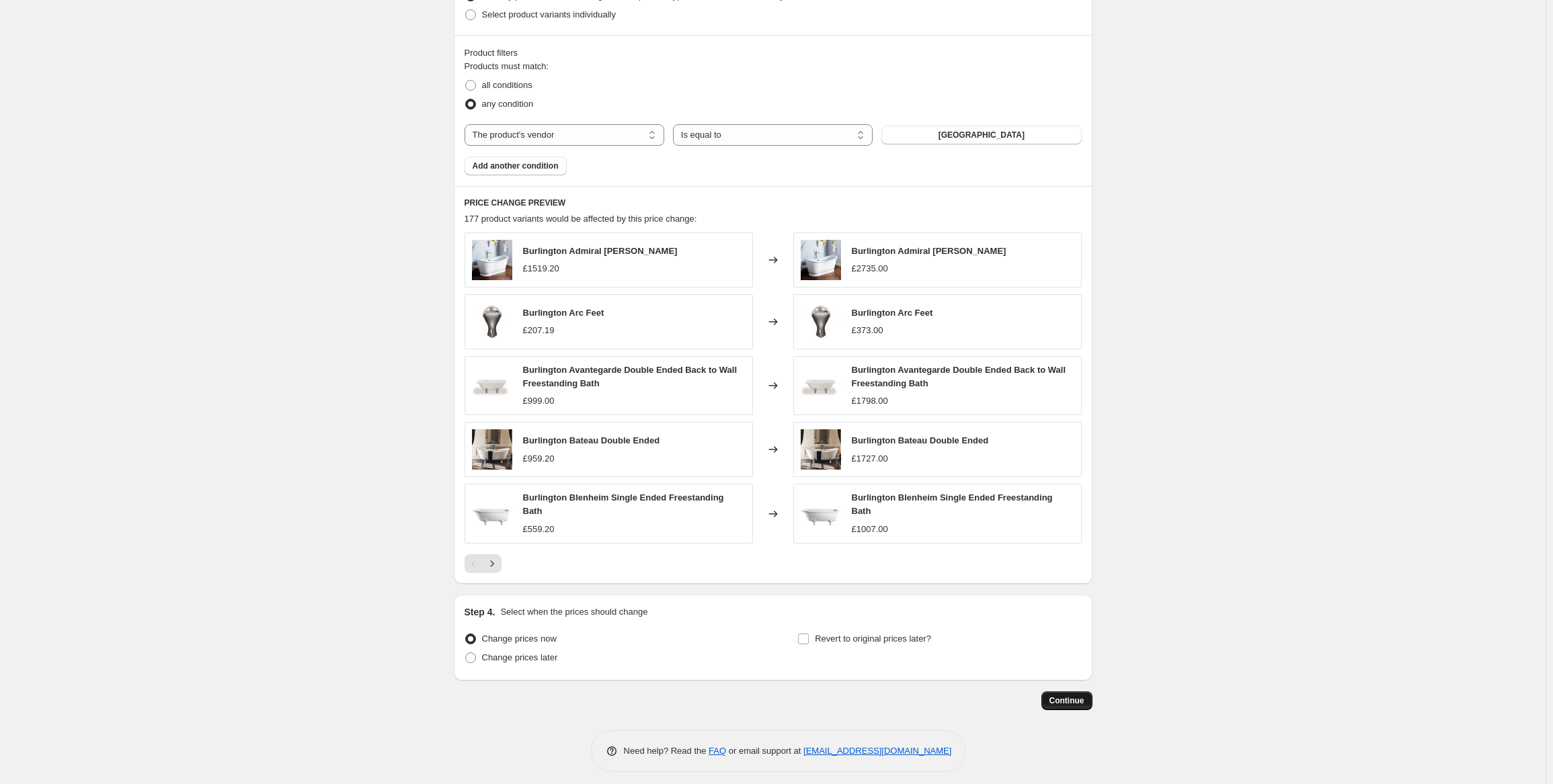
click at [1064, 695] on span "Continue" at bounding box center [1067, 700] width 35 height 10
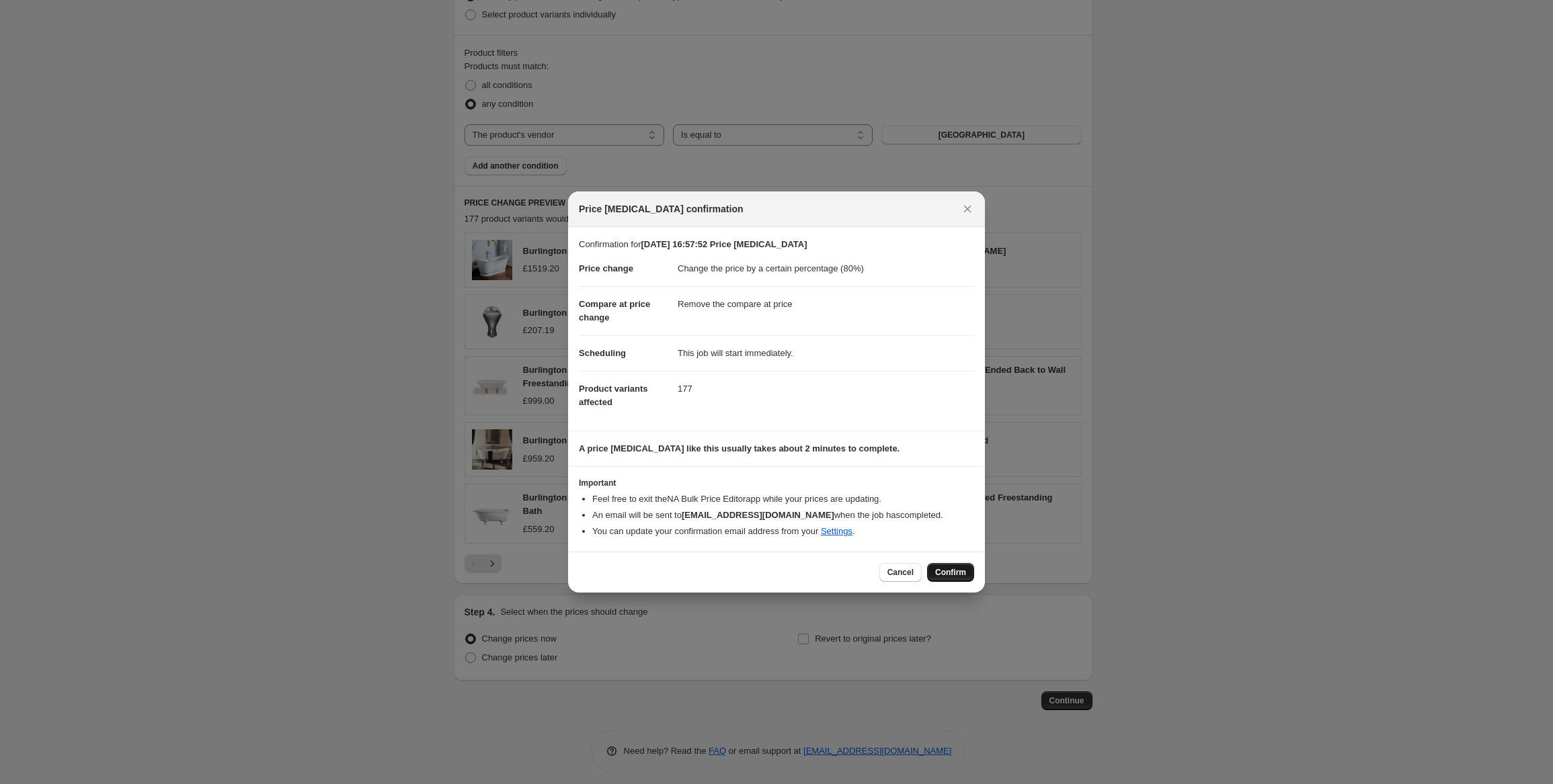
click at [960, 571] on span "Confirm" at bounding box center [950, 572] width 31 height 10
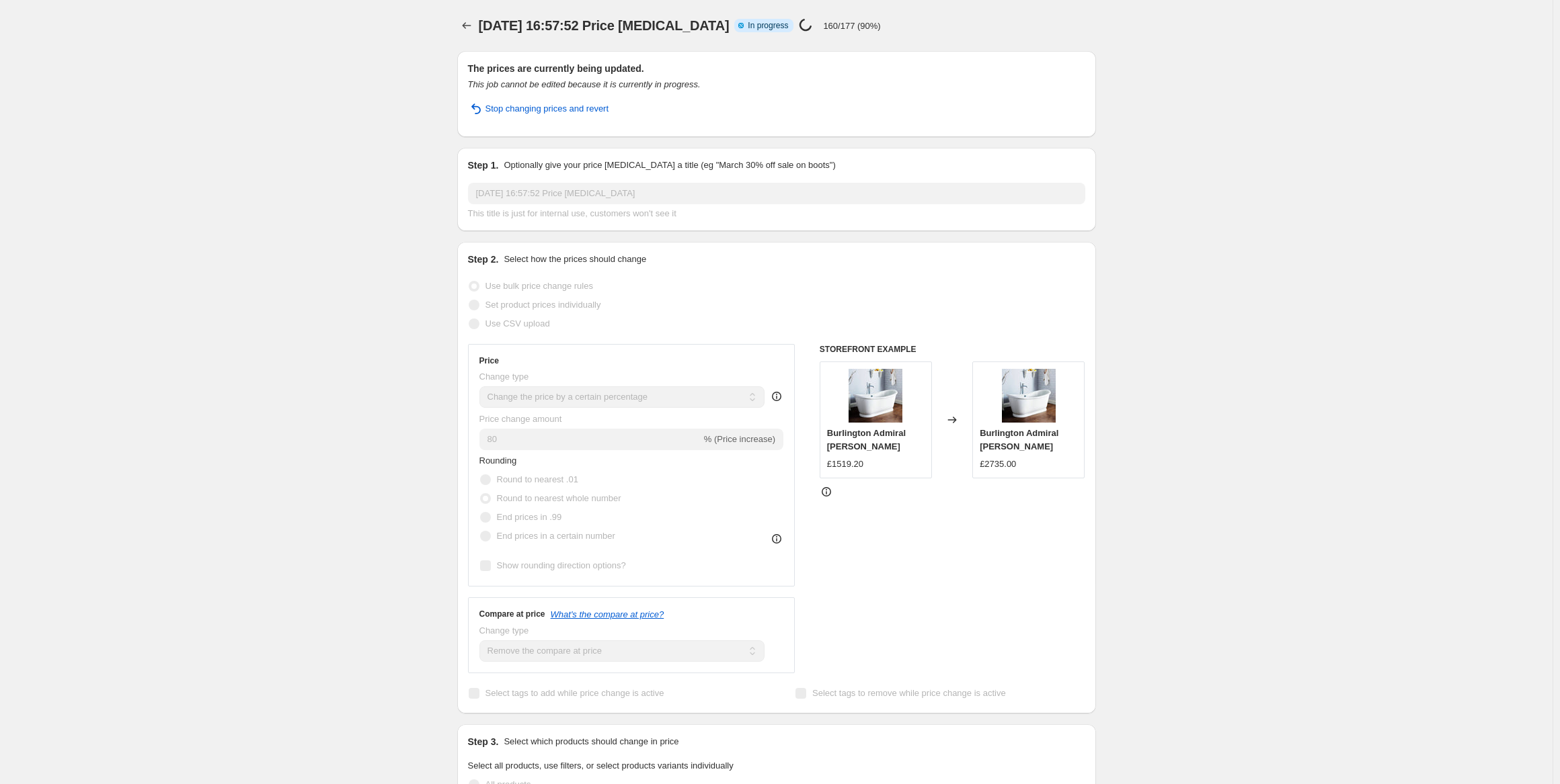
select select "percentage"
select select "remove"
select select "vendor"
